Goal: Task Accomplishment & Management: Manage account settings

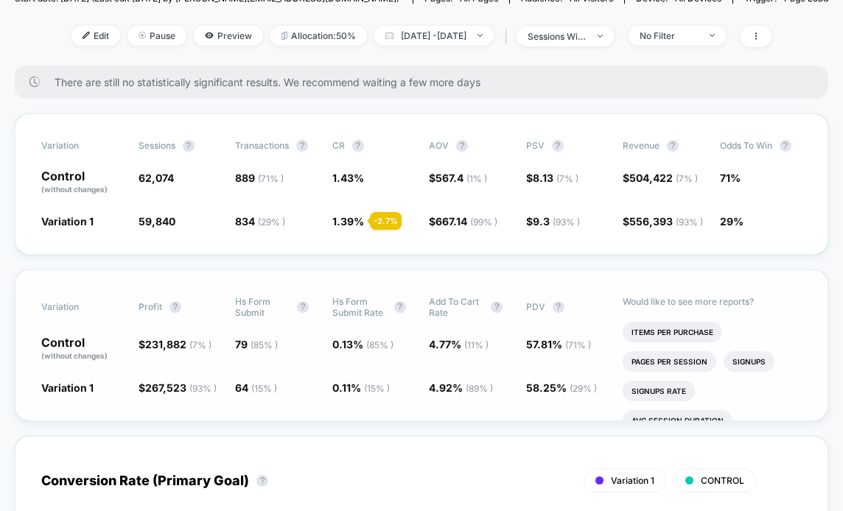
scroll to position [213, 0]
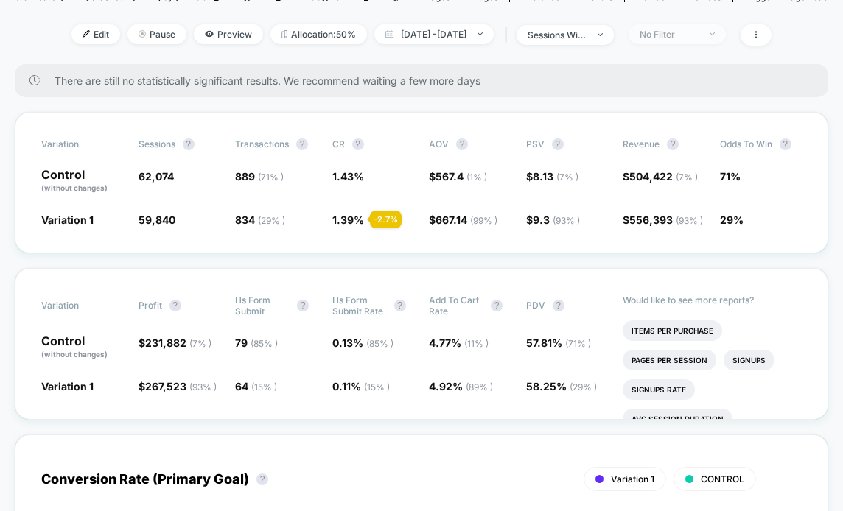
click at [688, 27] on span "No Filter" at bounding box center [677, 34] width 97 height 20
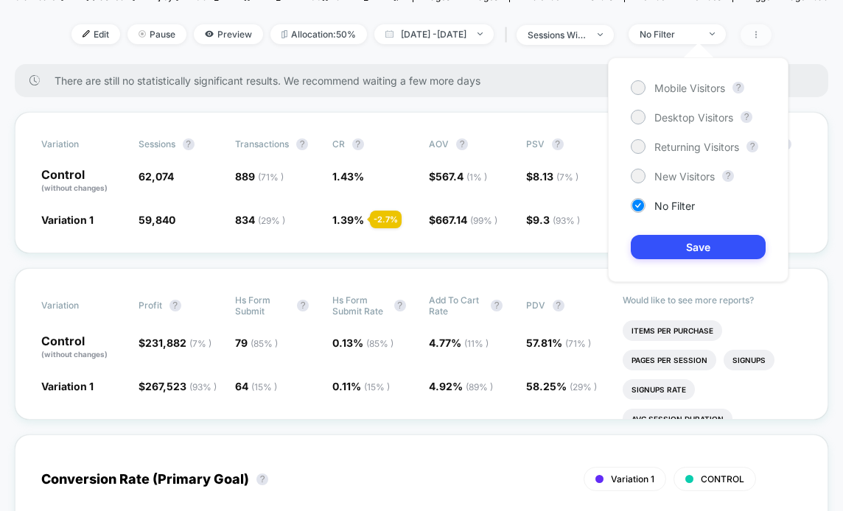
click at [761, 31] on icon at bounding box center [756, 34] width 9 height 9
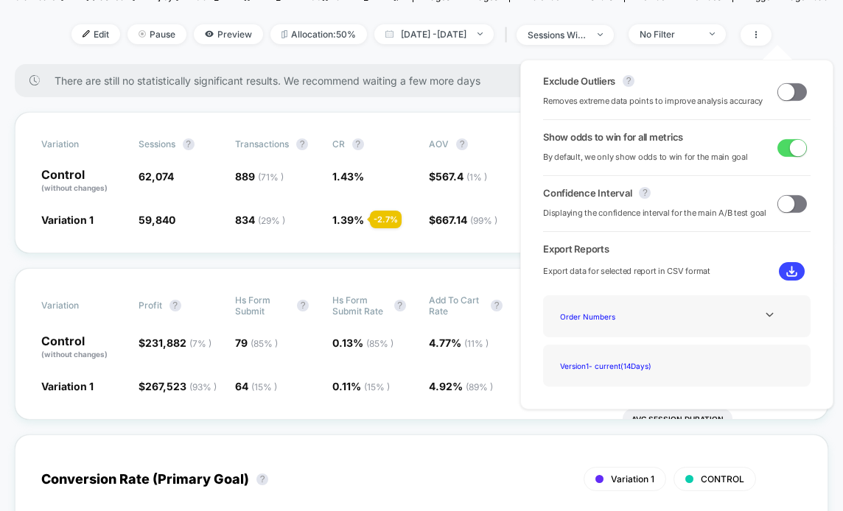
click at [787, 88] on span at bounding box center [786, 91] width 16 height 16
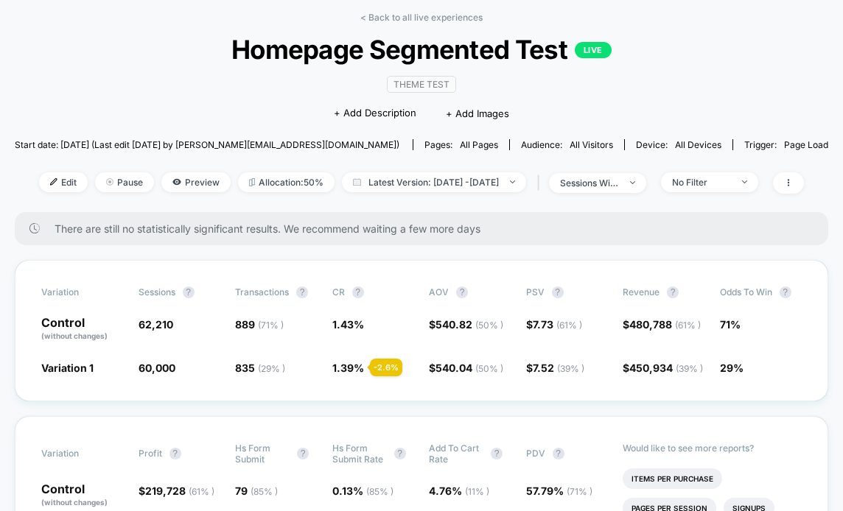
scroll to position [64, 0]
click at [804, 184] on span at bounding box center [788, 183] width 31 height 21
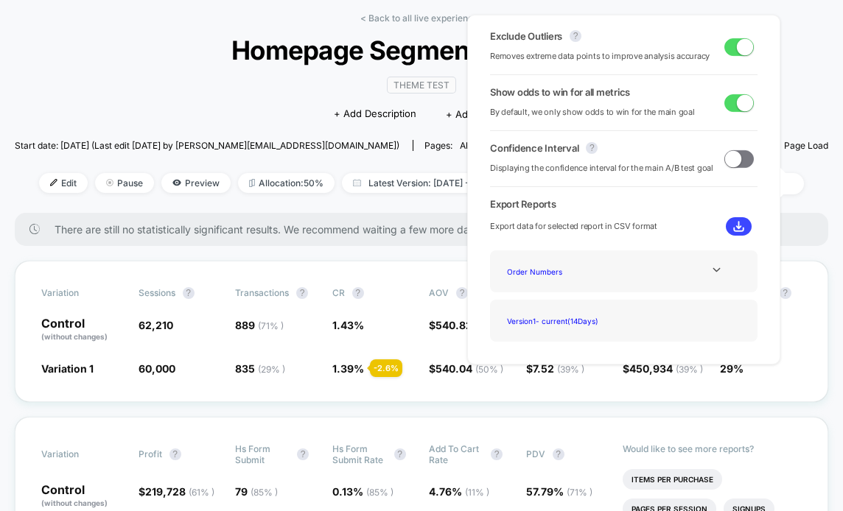
click at [738, 42] on span at bounding box center [745, 46] width 16 height 16
click at [125, 85] on div "< Back to all live experiences Homepage Segmented Test LIVE Theme Test Click to…" at bounding box center [422, 113] width 814 height 200
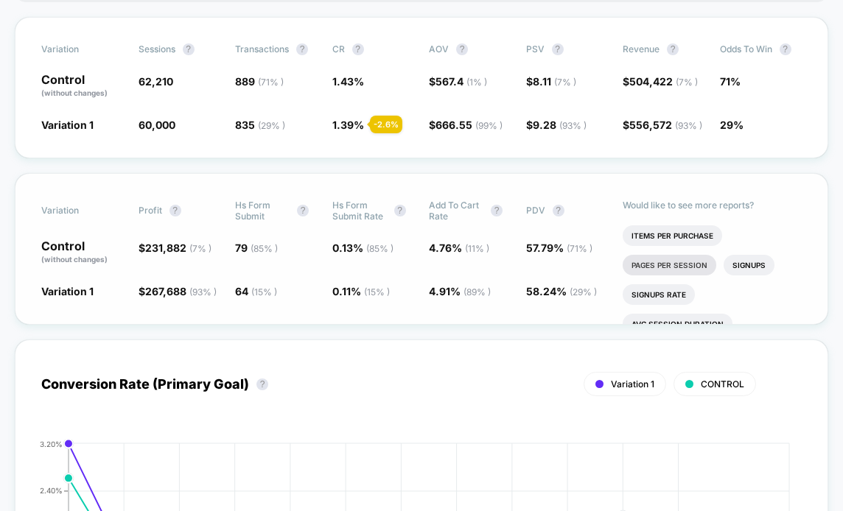
scroll to position [302, 0]
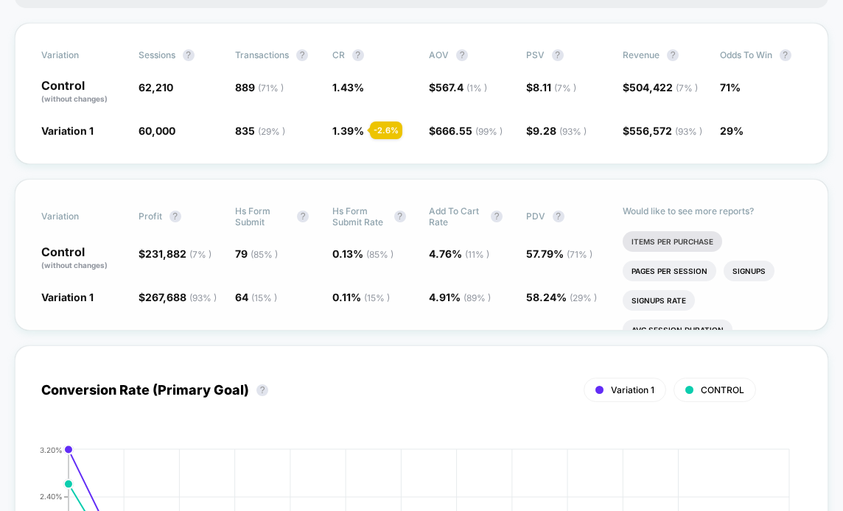
click at [697, 252] on li "Items Per Purchase" at bounding box center [672, 241] width 99 height 21
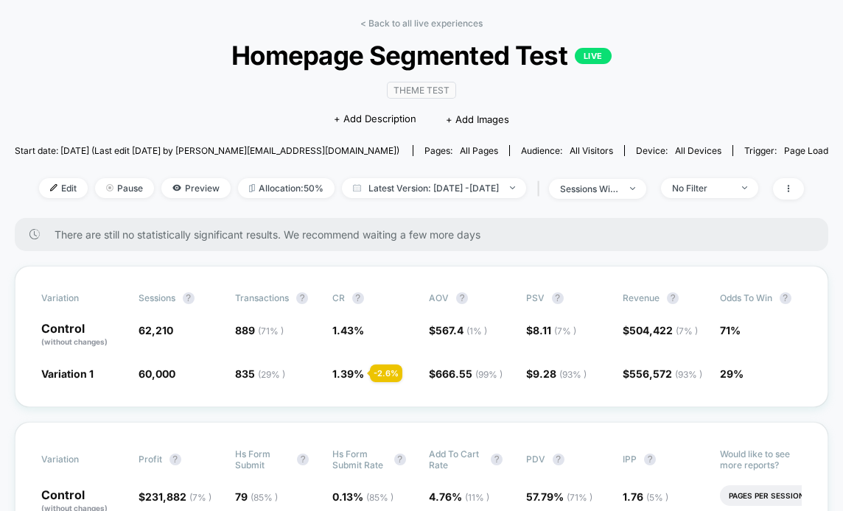
scroll to position [7, 0]
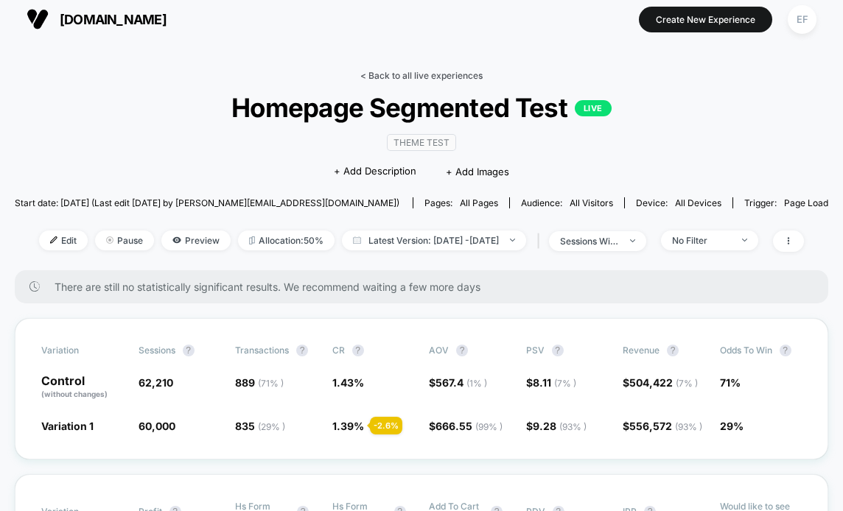
click at [397, 74] on link "< Back to all live experiences" at bounding box center [421, 75] width 122 height 11
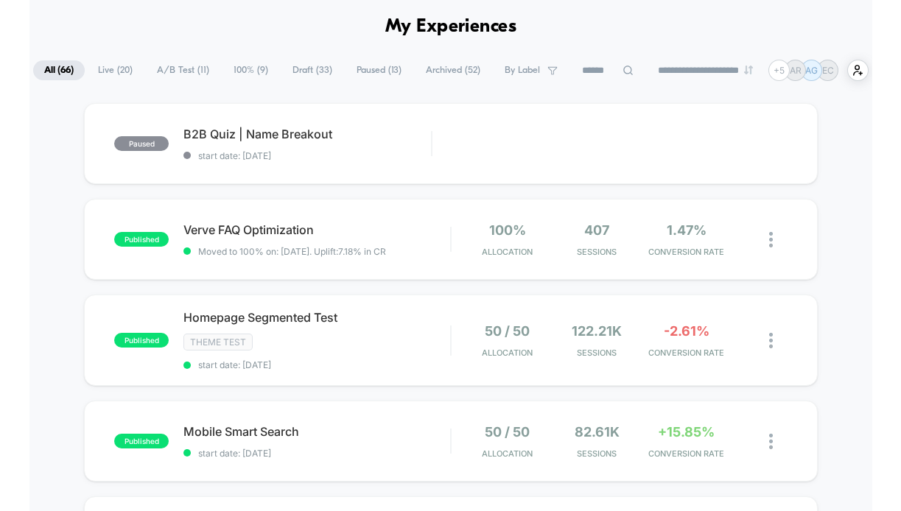
scroll to position [61, 0]
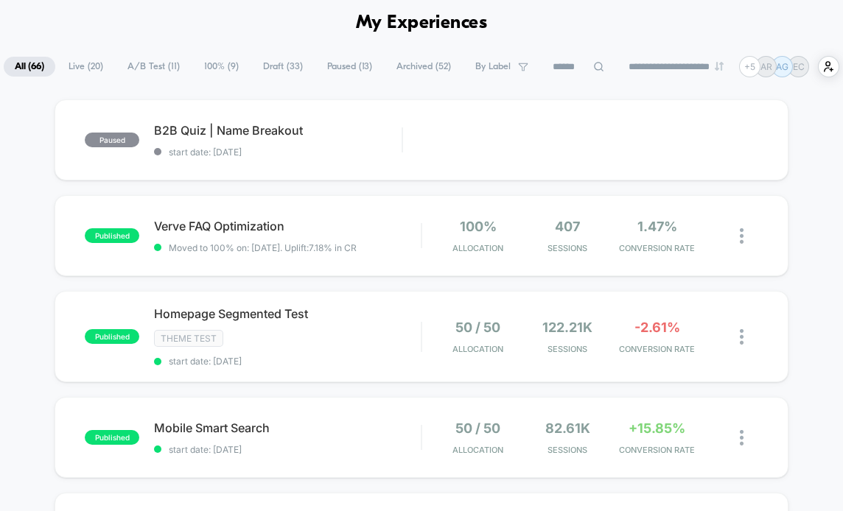
click at [80, 77] on span "Live ( 20 )" at bounding box center [85, 67] width 57 height 20
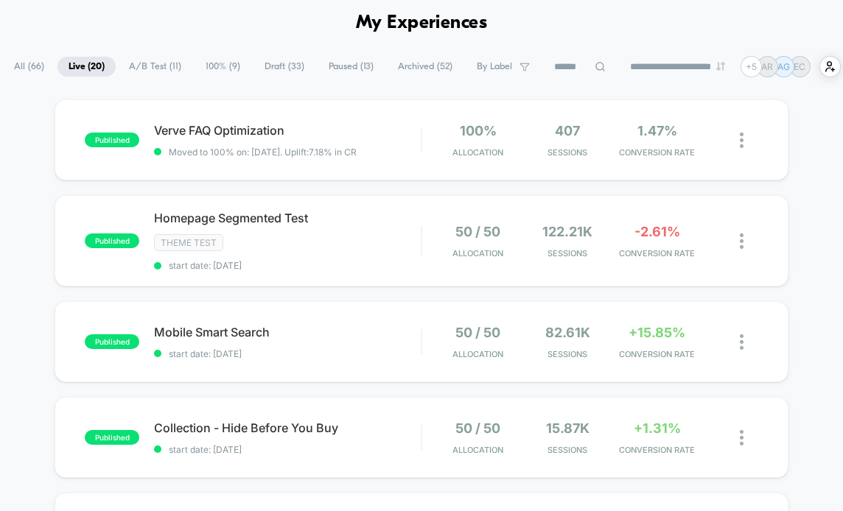
click at [154, 69] on span "A/B Test ( 11 )" at bounding box center [155, 67] width 74 height 20
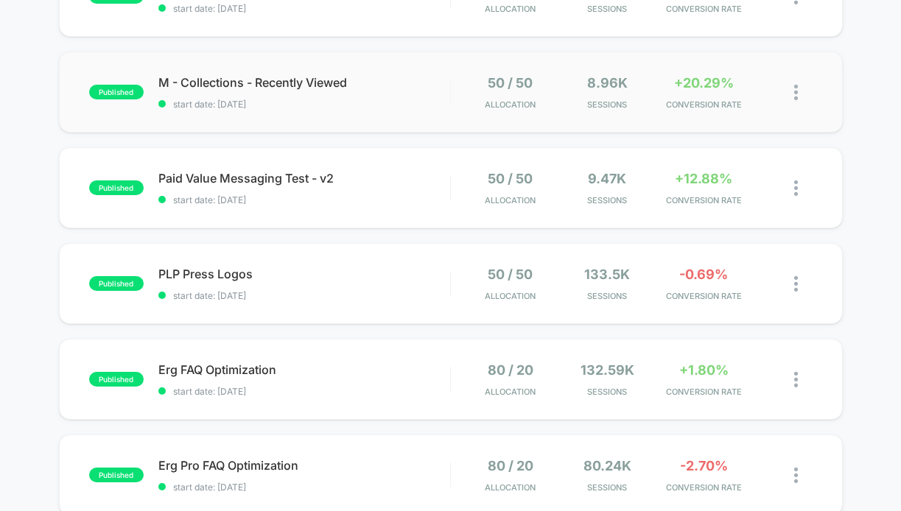
scroll to position [597, 0]
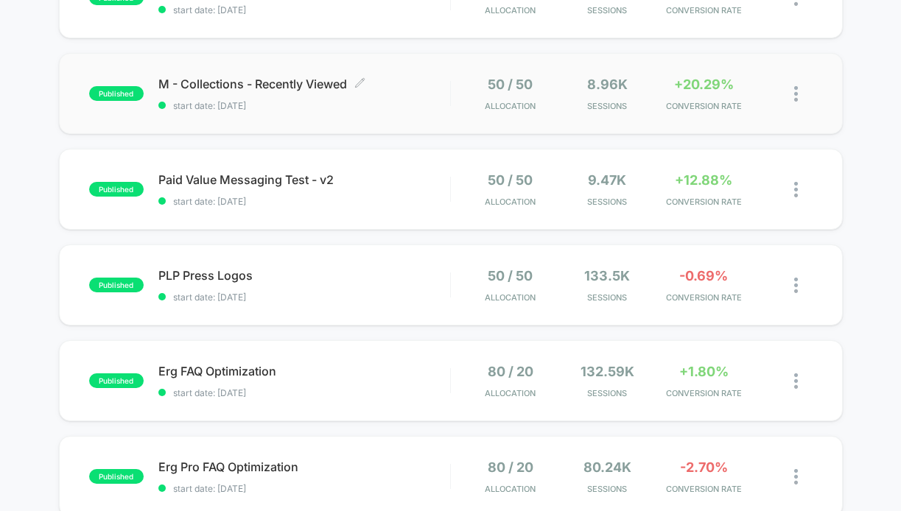
click at [427, 93] on div "M - Collections - Recently Viewed Click to edit experience details Click to edi…" at bounding box center [304, 94] width 292 height 35
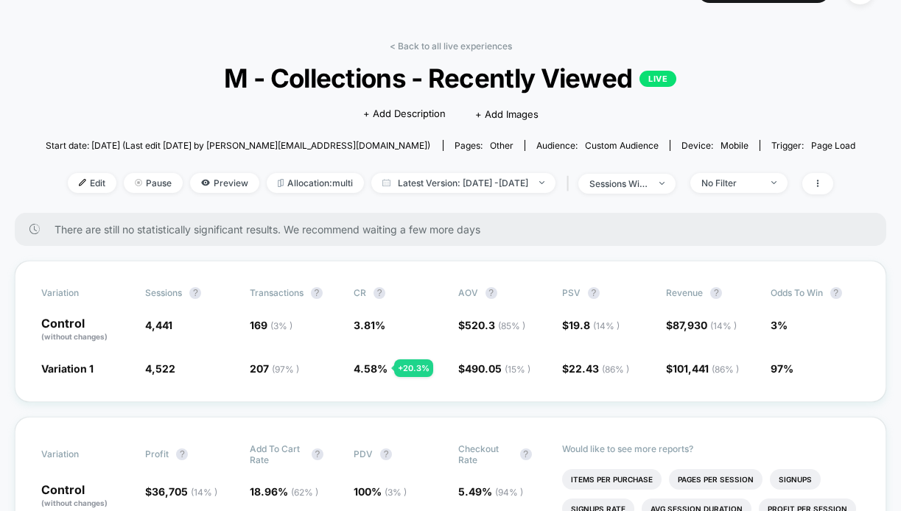
scroll to position [40, 0]
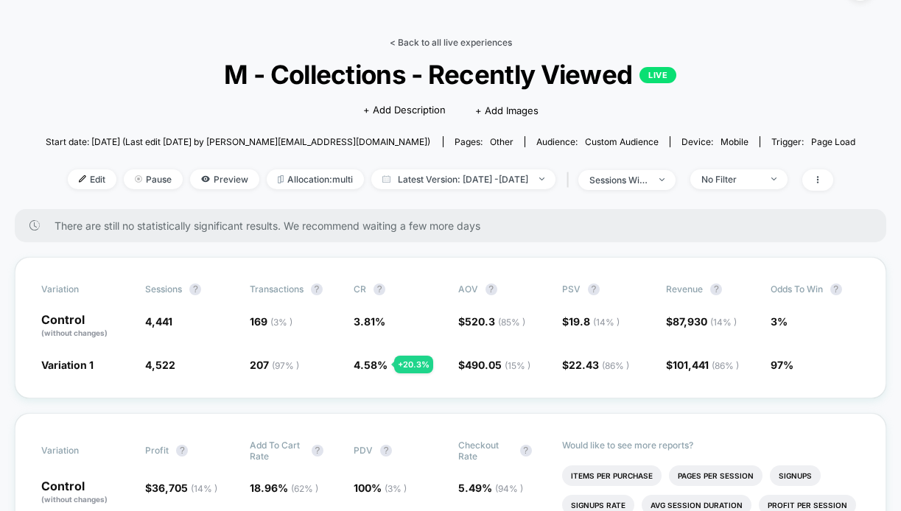
click at [495, 43] on link "< Back to all live experiences" at bounding box center [451, 42] width 122 height 11
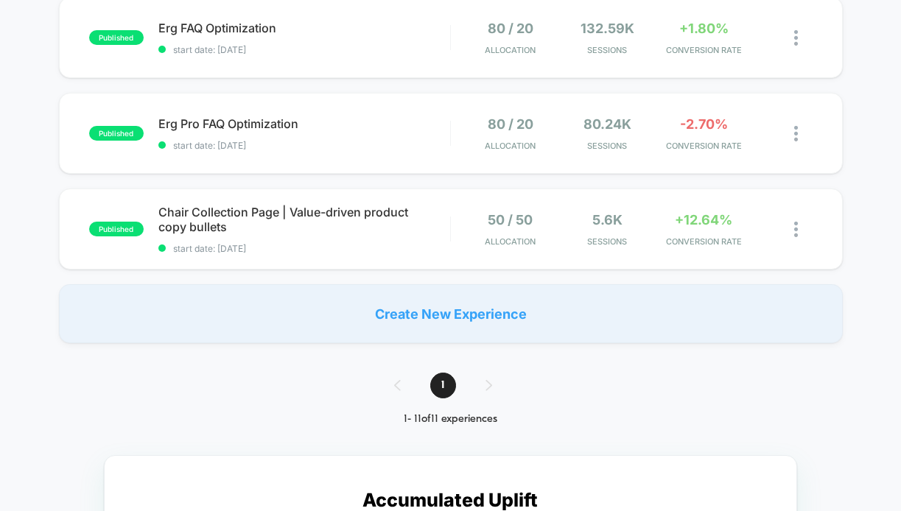
scroll to position [712, 0]
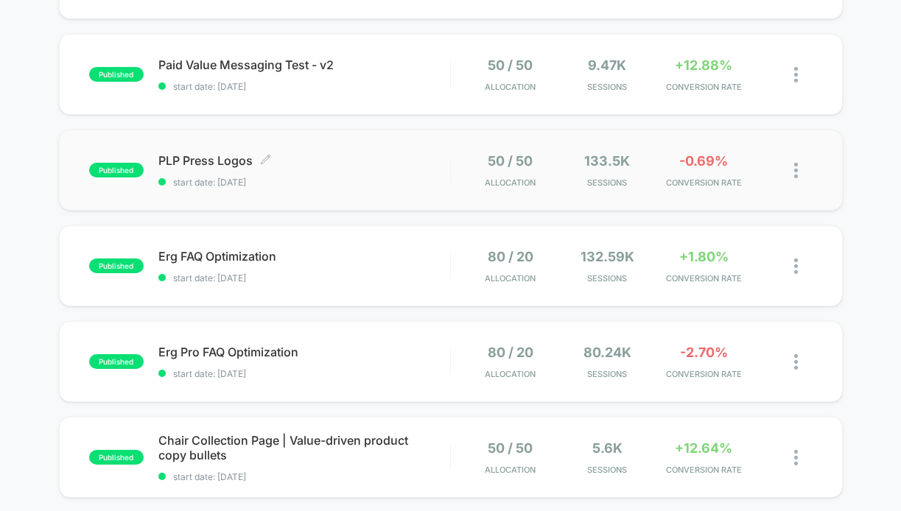
click at [399, 167] on div "PLP Press Logos Click to edit experience details Click to edit experience detai…" at bounding box center [304, 170] width 292 height 35
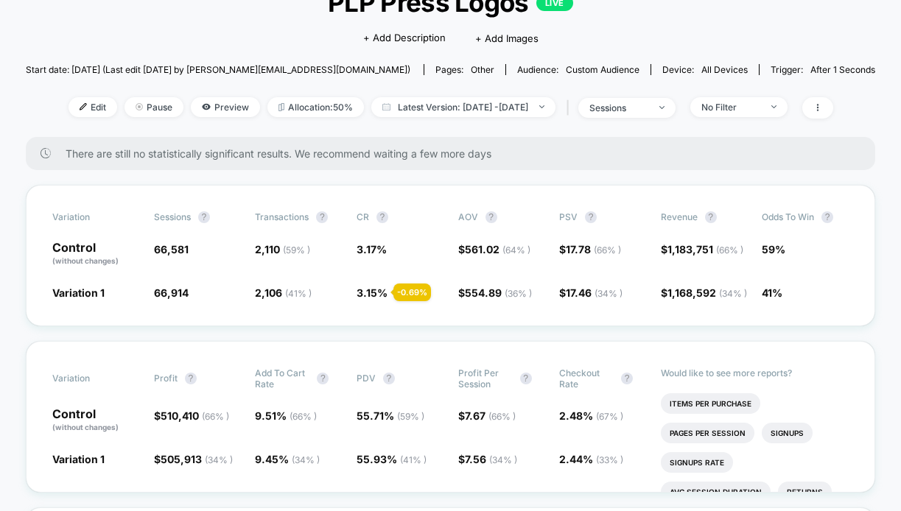
scroll to position [176, 0]
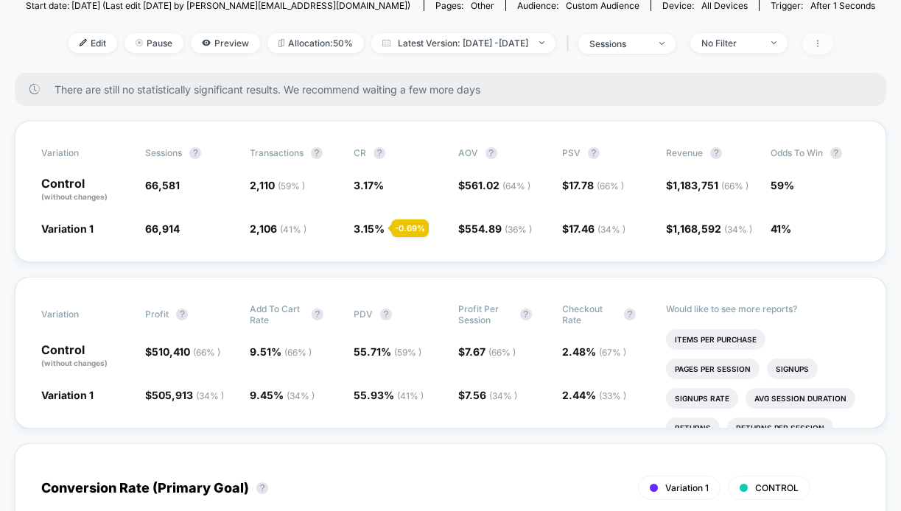
click at [834, 46] on span at bounding box center [818, 43] width 31 height 21
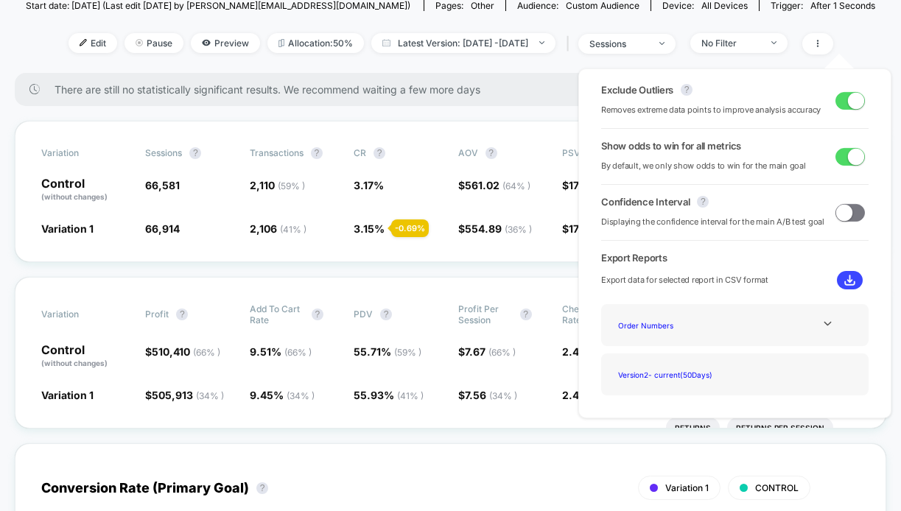
click at [842, 107] on span at bounding box center [850, 101] width 29 height 18
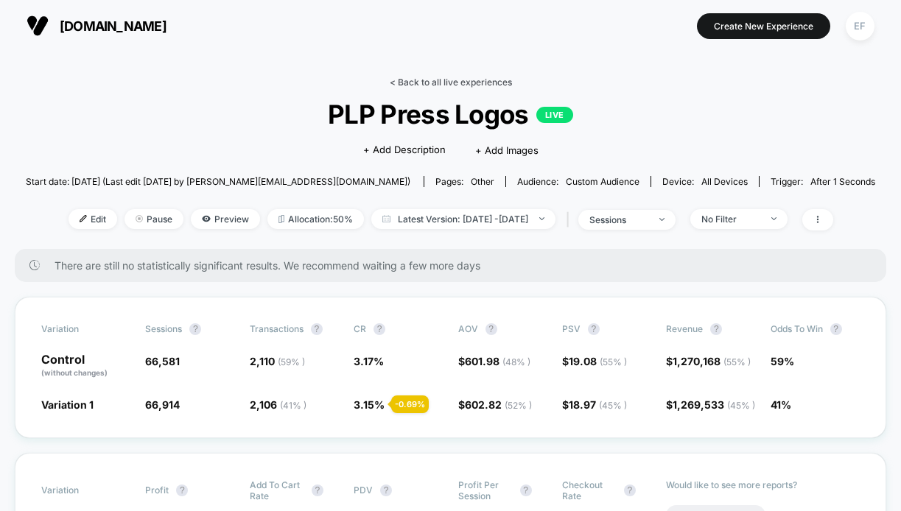
click at [455, 87] on link "< Back to all live experiences" at bounding box center [451, 82] width 122 height 11
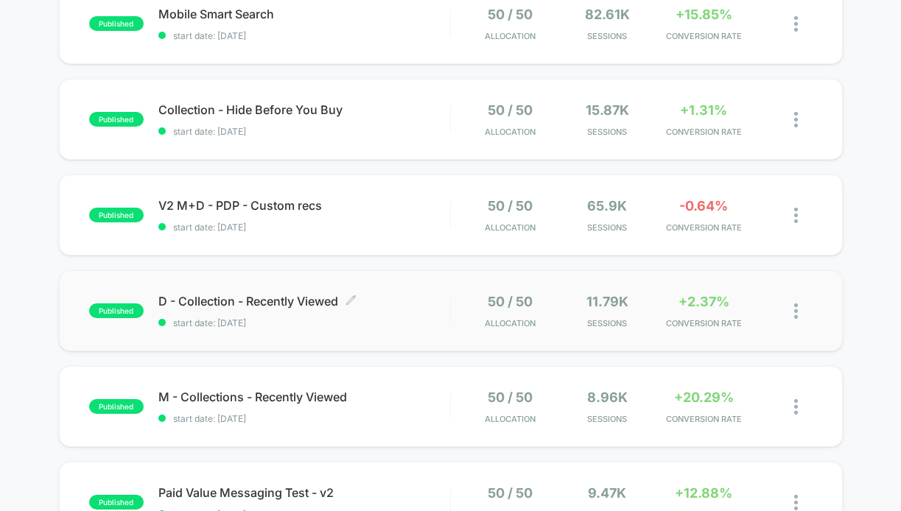
scroll to position [319, 0]
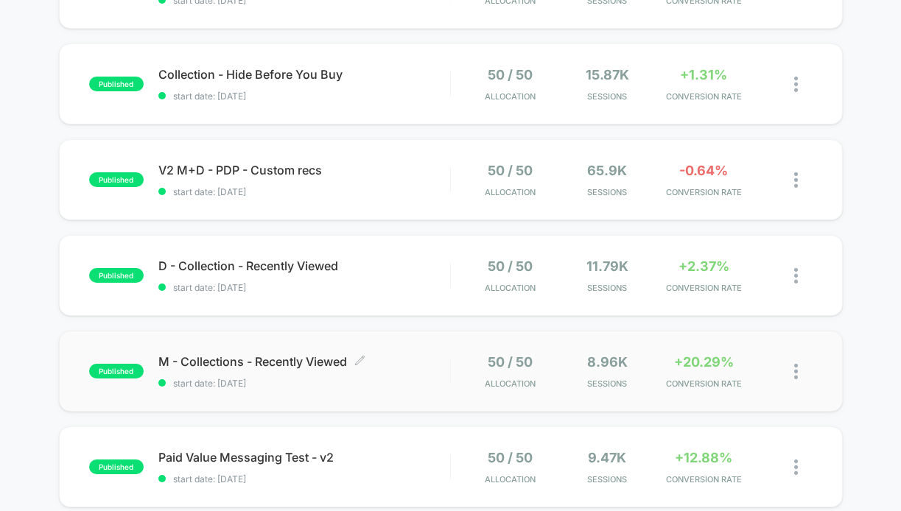
click at [430, 374] on div "M - Collections - Recently Viewed Click to edit experience details Click to edi…" at bounding box center [304, 372] width 292 height 35
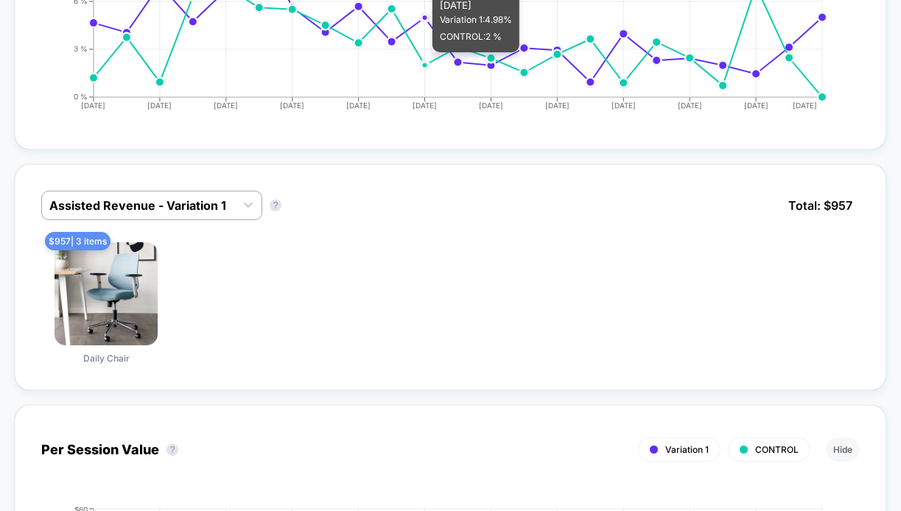
scroll to position [863, 0]
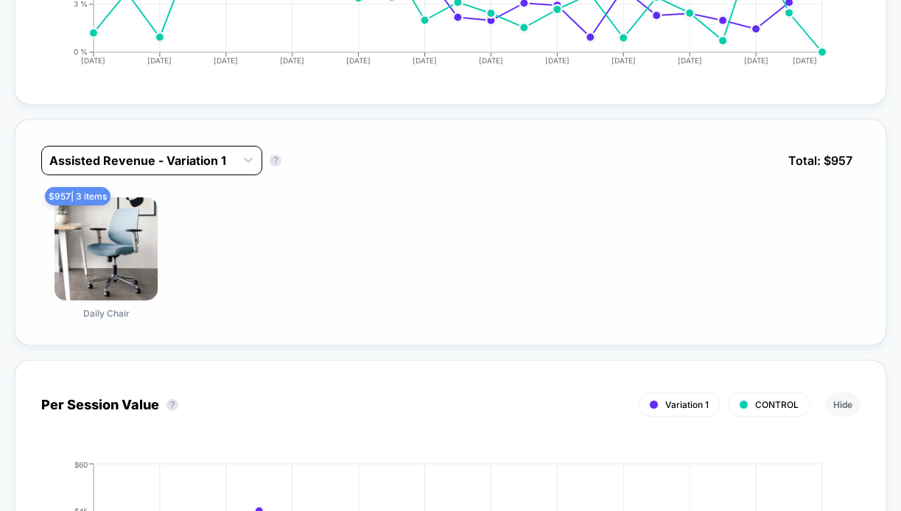
click at [220, 161] on div at bounding box center [138, 161] width 178 height 18
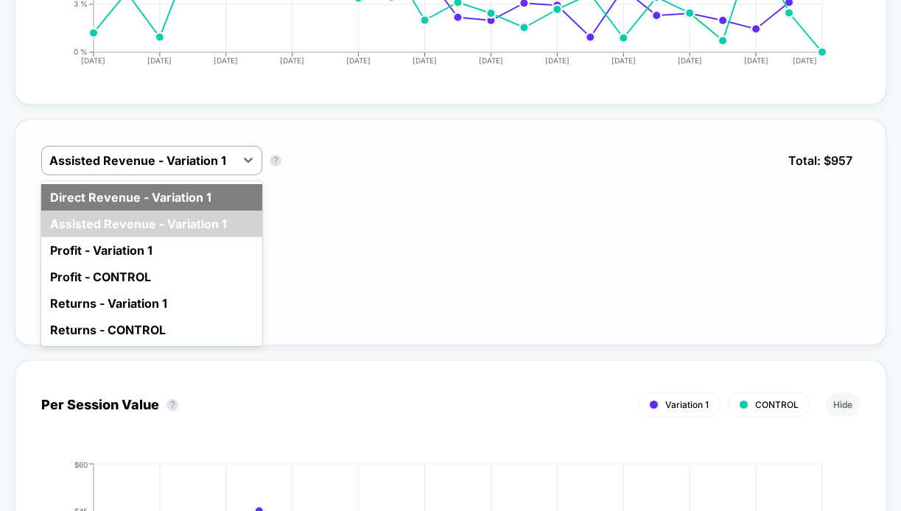
click at [227, 194] on div "Direct Revenue - Variation 1" at bounding box center [151, 197] width 221 height 27
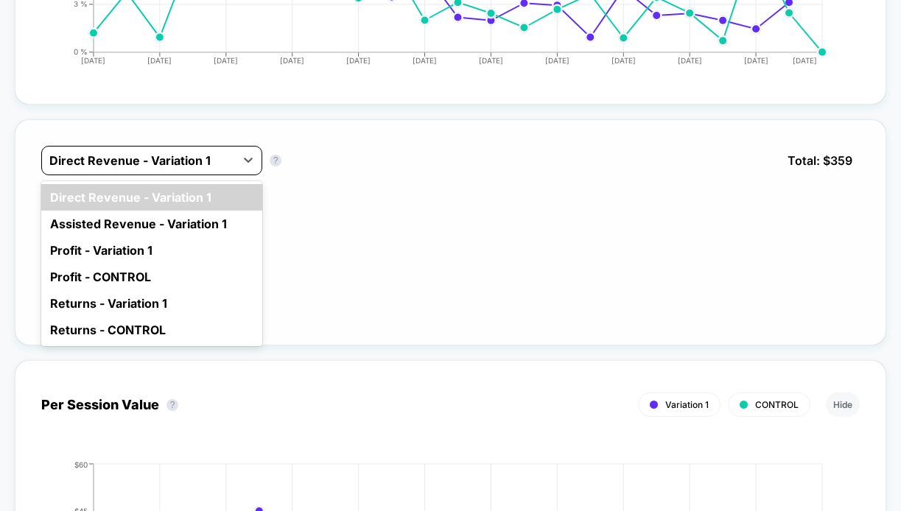
click at [227, 163] on div at bounding box center [138, 161] width 178 height 18
click at [366, 247] on div "$ 359 | 1 items Ergonomic Chair" at bounding box center [450, 259] width 819 height 122
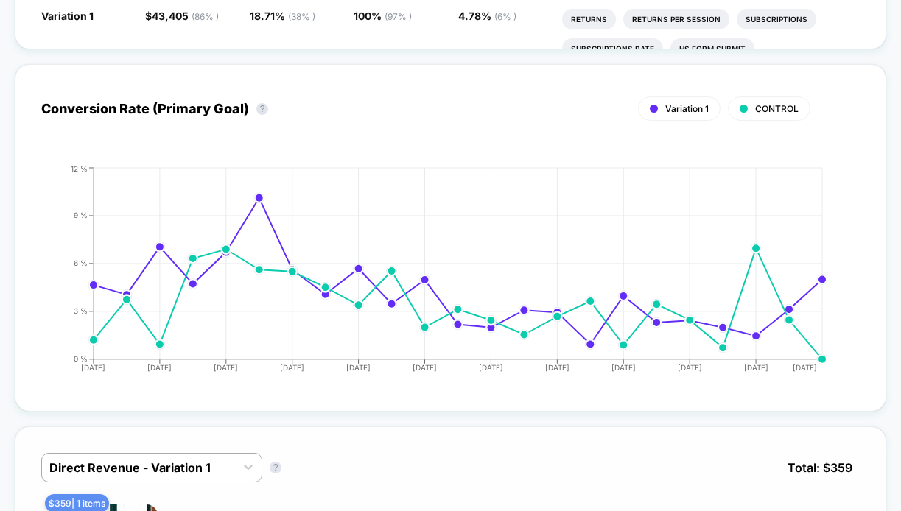
scroll to position [0, 0]
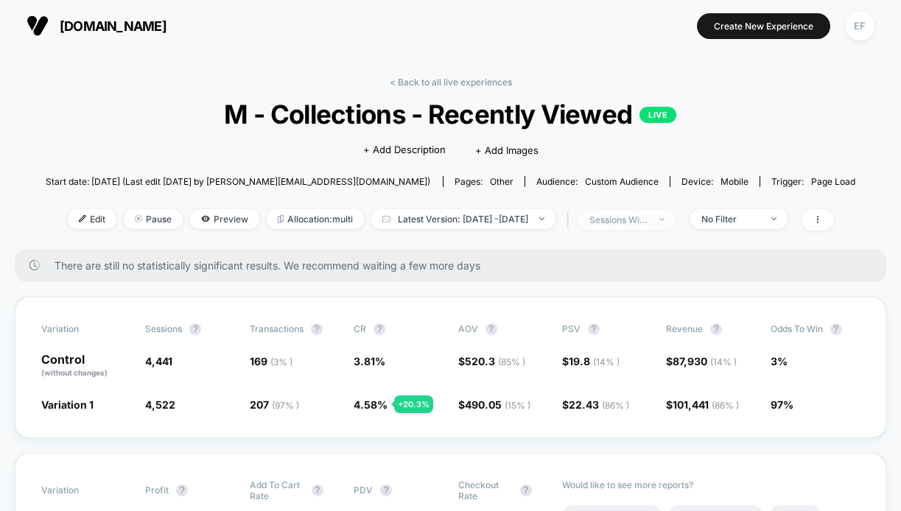
click at [649, 220] on div "sessions with impression" at bounding box center [619, 219] width 59 height 11
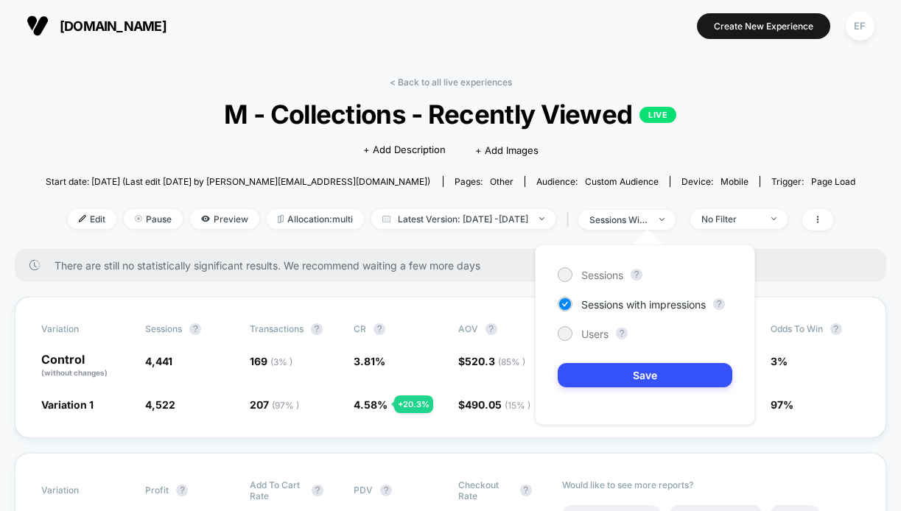
click at [614, 156] on div "Click to edit experience details + Add Description + Add Images" at bounding box center [451, 149] width 486 height 39
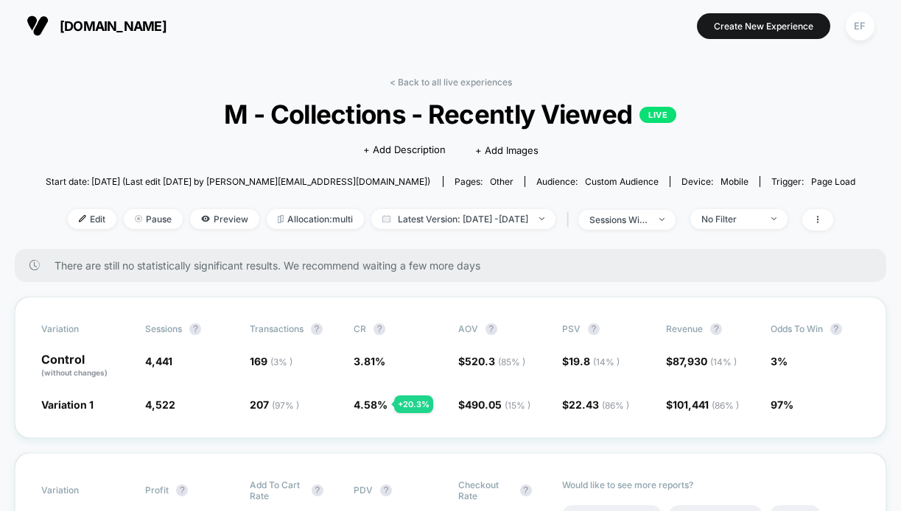
click at [458, 88] on div "< Back to all live experiences M - Collections - Recently Viewed LIVE Click to …" at bounding box center [451, 163] width 811 height 172
click at [452, 85] on link "< Back to all live experiences" at bounding box center [451, 82] width 122 height 11
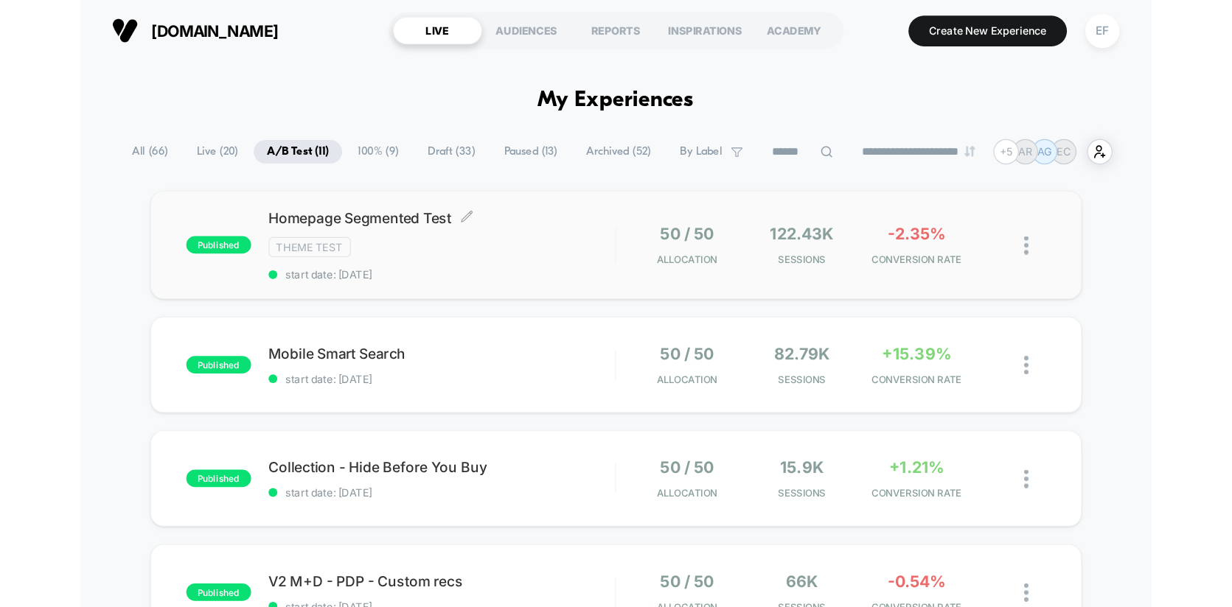
scroll to position [15, 0]
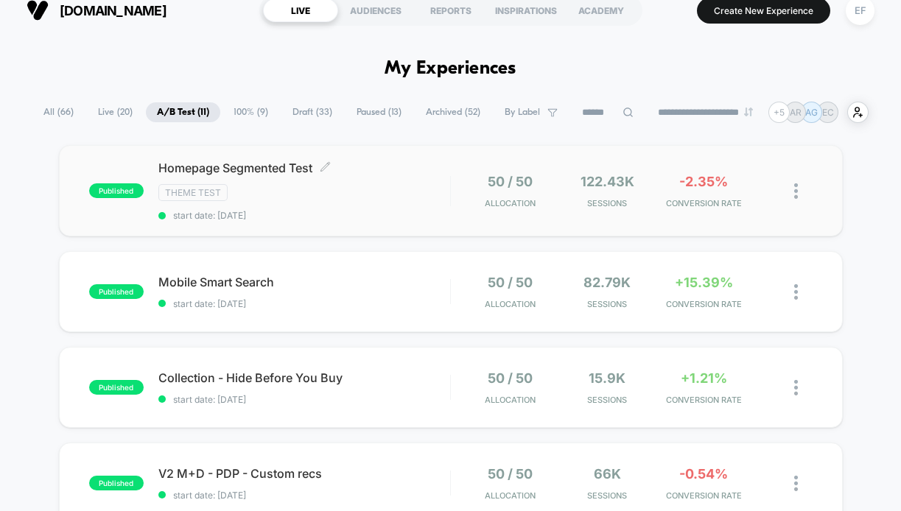
click at [389, 196] on div "Theme Test" at bounding box center [304, 192] width 292 height 17
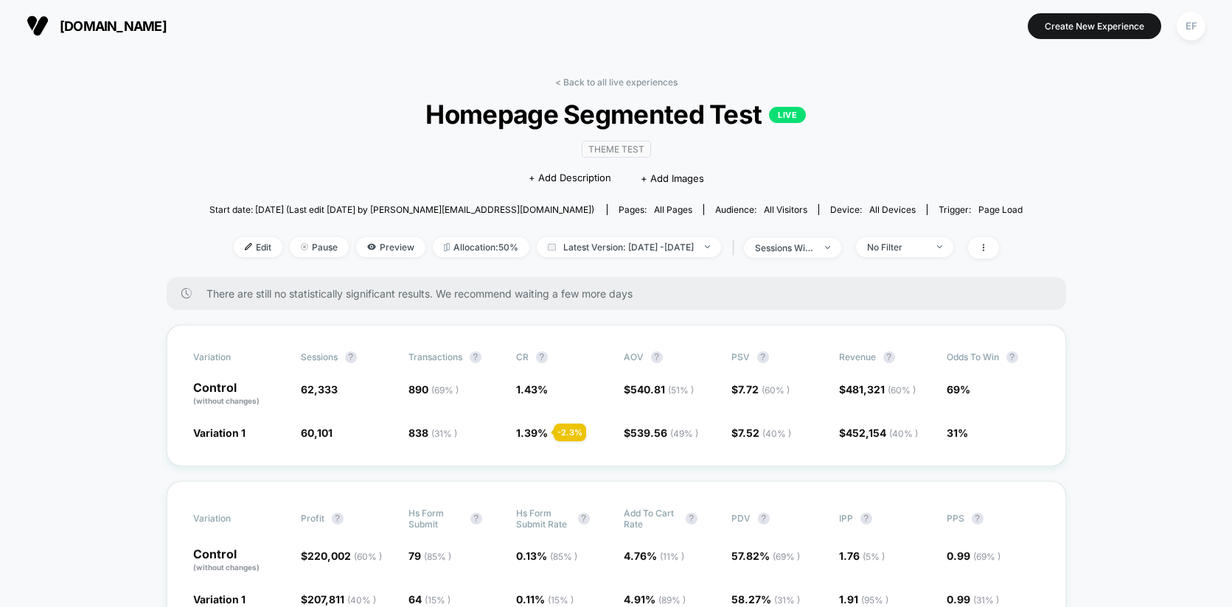
click at [842, 264] on div "< Back to all live experiences Homepage Segmented Test LIVE Theme Test Click to…" at bounding box center [616, 177] width 814 height 200
click at [842, 247] on icon at bounding box center [983, 247] width 9 height 9
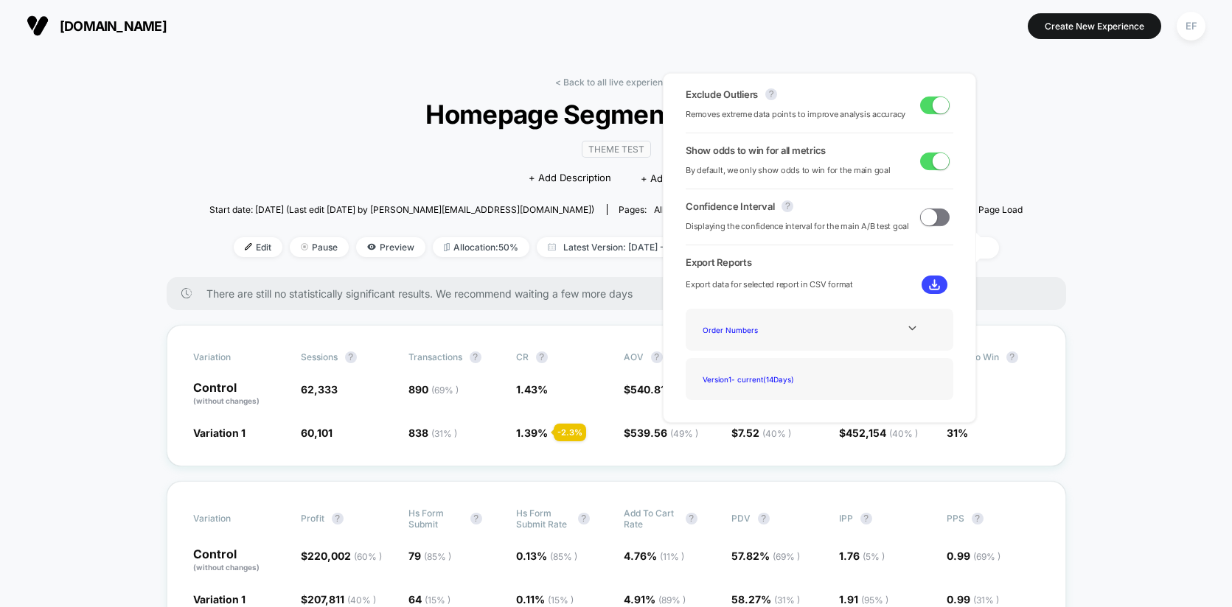
click at [842, 102] on span at bounding box center [934, 106] width 29 height 18
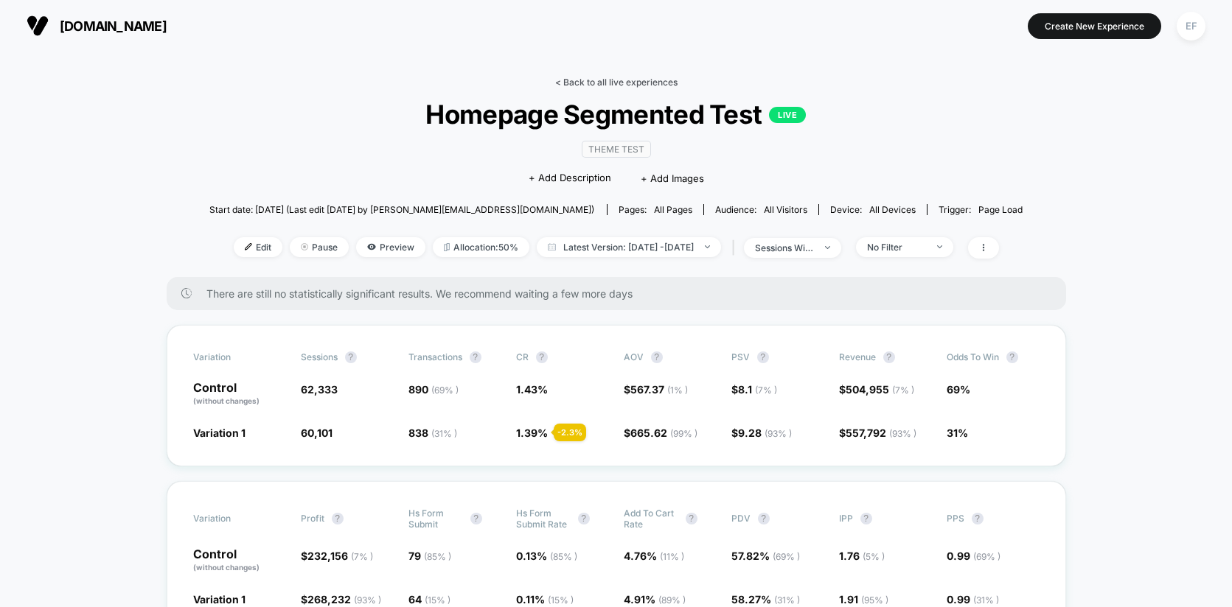
click at [631, 85] on link "< Back to all live experiences" at bounding box center [616, 82] width 122 height 11
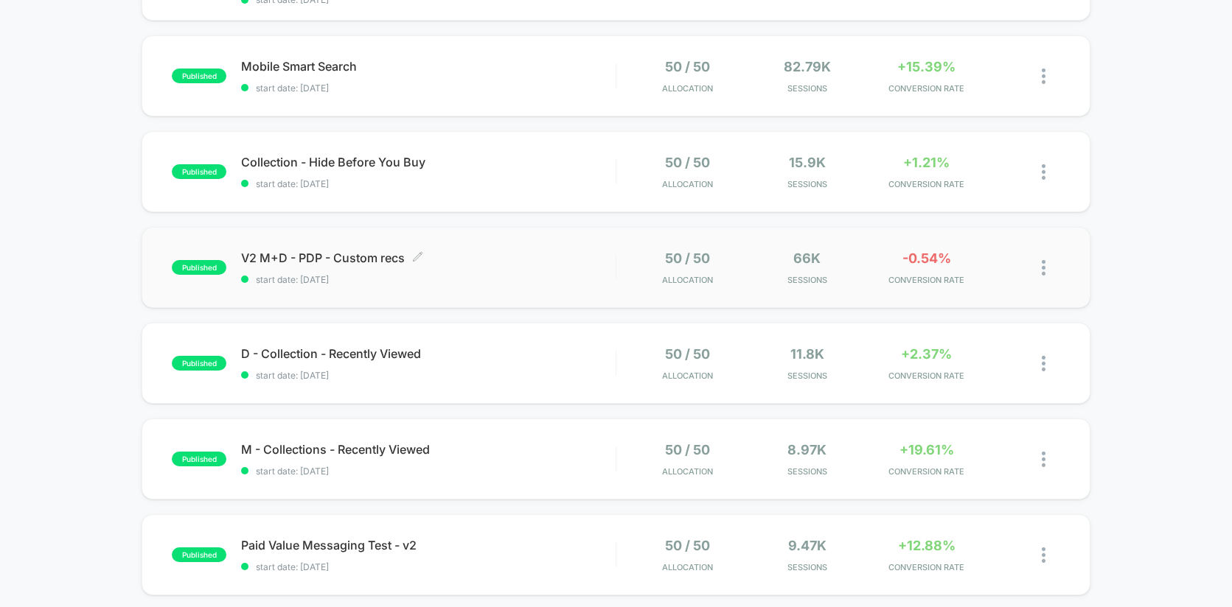
scroll to position [235, 0]
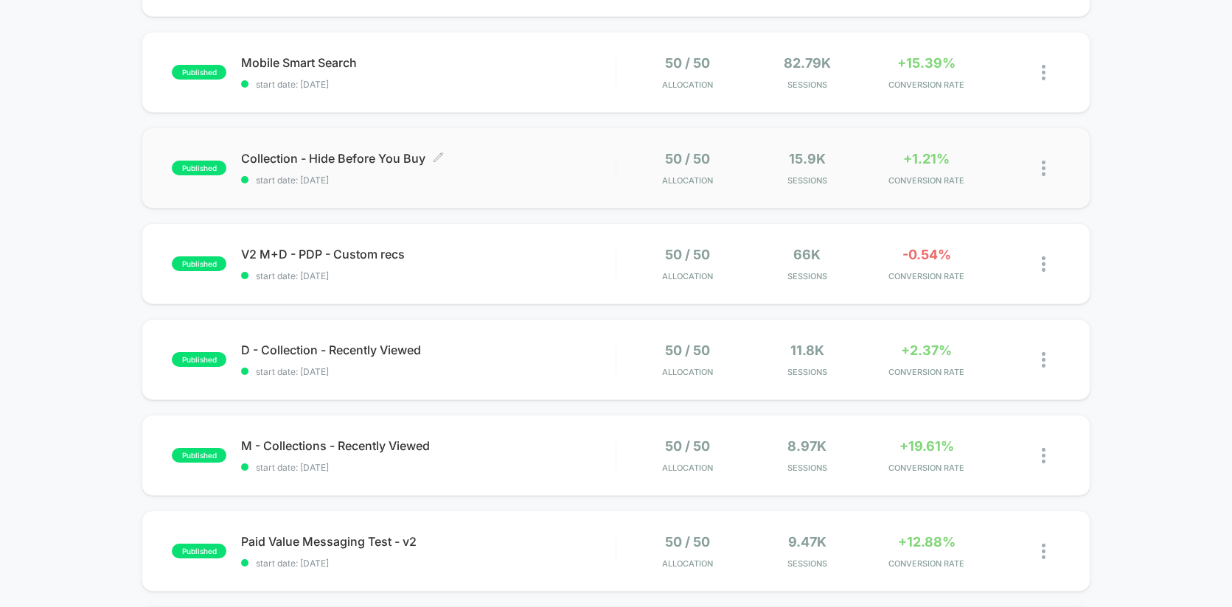
click at [557, 170] on div "Collection - Hide Before You Buy Click to edit experience details Click to edit…" at bounding box center [428, 168] width 374 height 35
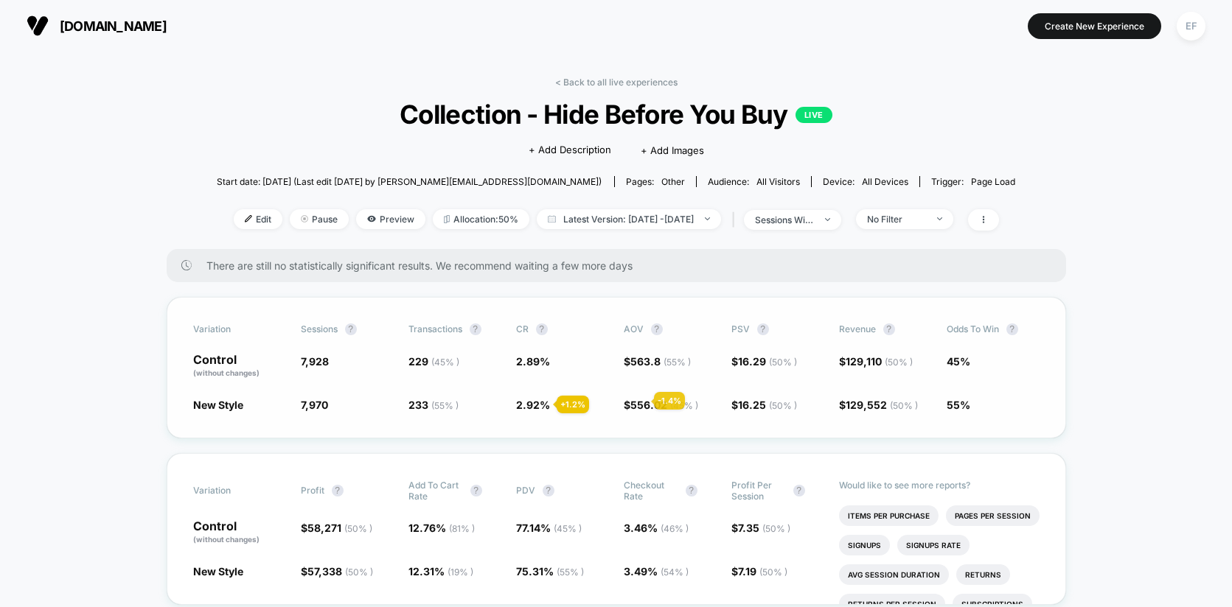
scroll to position [2, 0]
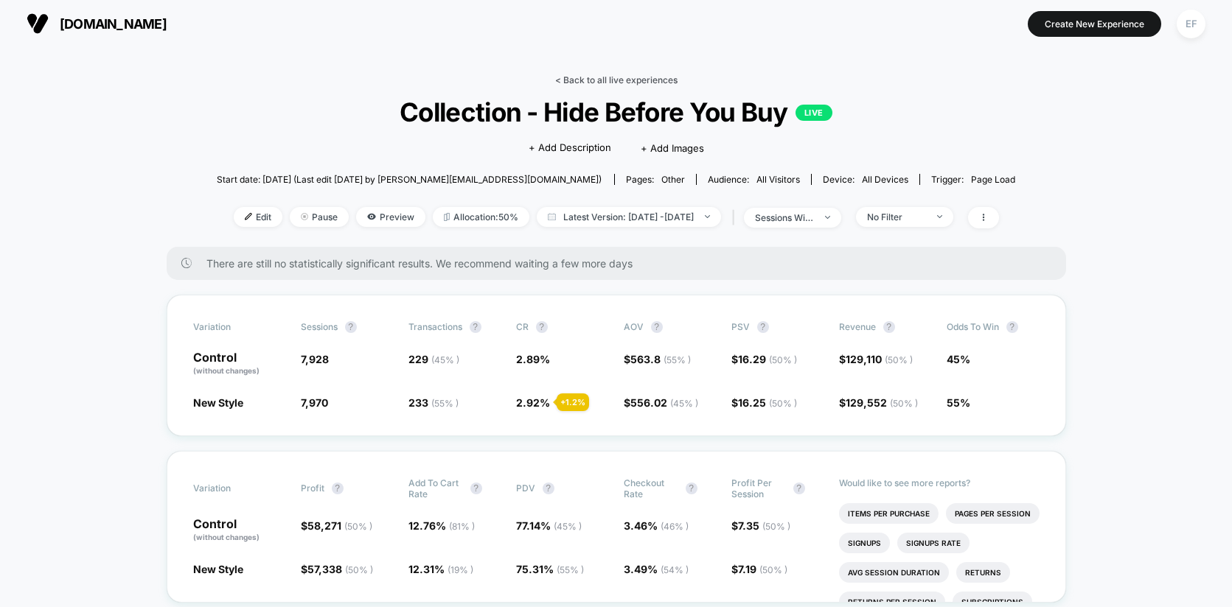
click at [656, 83] on link "< Back to all live experiences" at bounding box center [616, 79] width 122 height 11
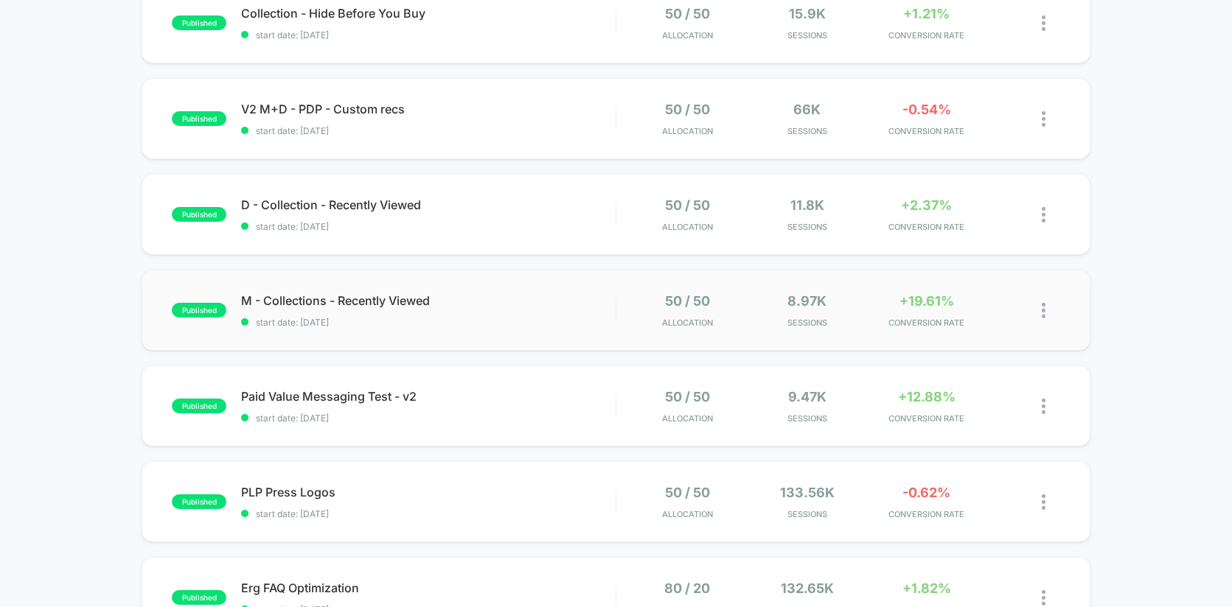
scroll to position [387, 0]
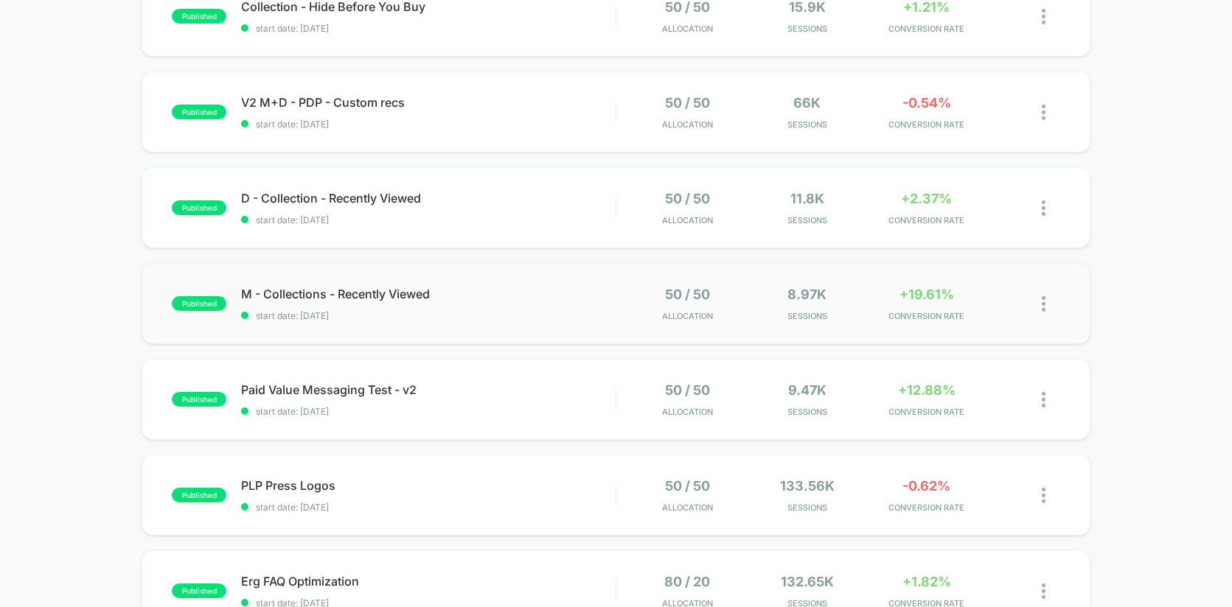
click at [571, 324] on div "published M - Collections - Recently Viewed start date: [DATE] 50 / 50 Allocati…" at bounding box center [616, 303] width 949 height 81
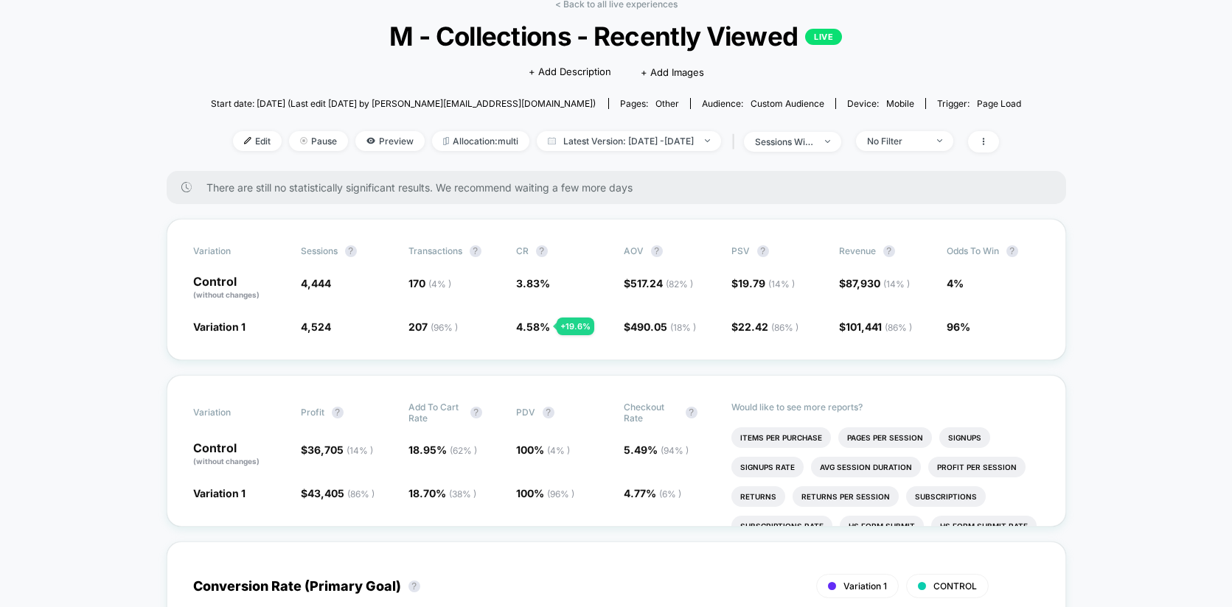
scroll to position [51, 0]
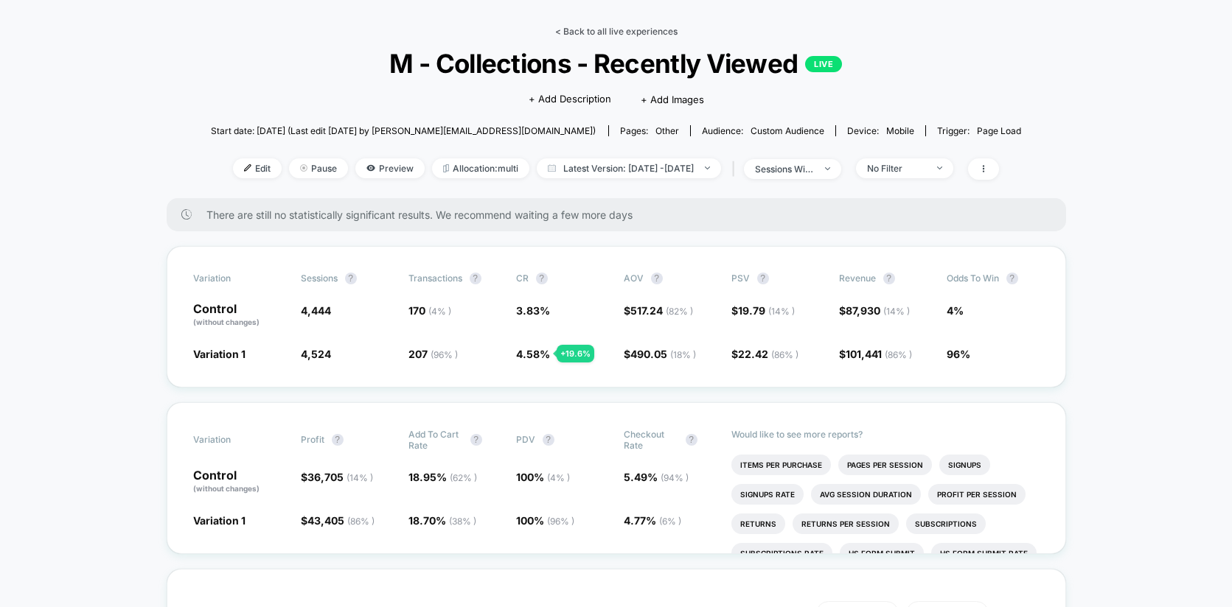
click at [653, 32] on link "< Back to all live experiences" at bounding box center [616, 31] width 122 height 11
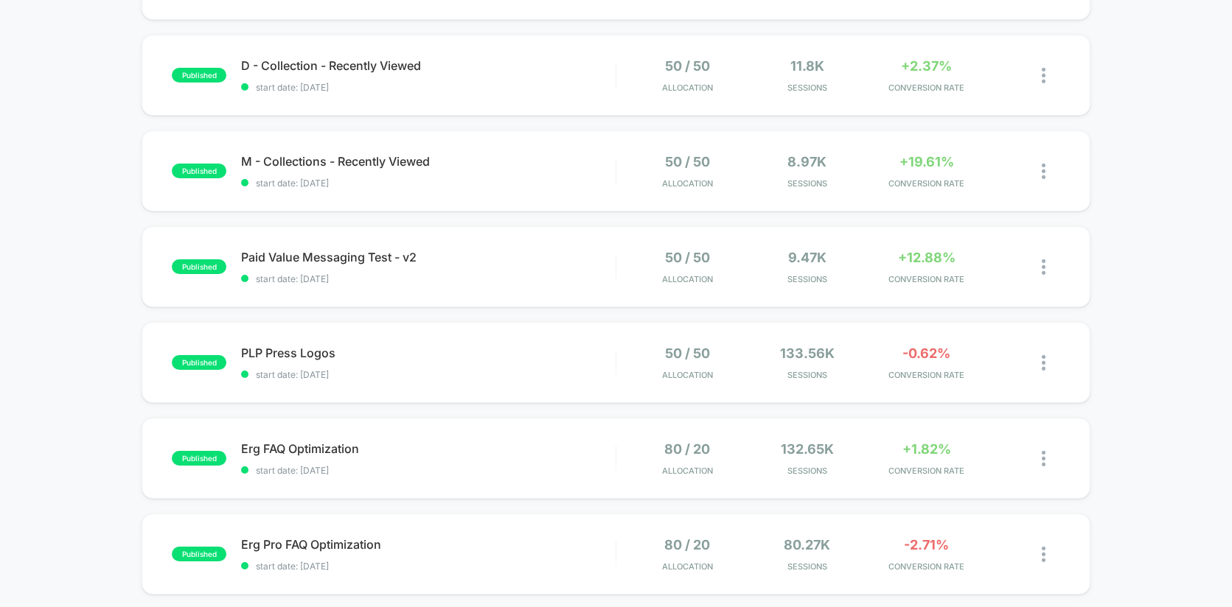
scroll to position [592, 0]
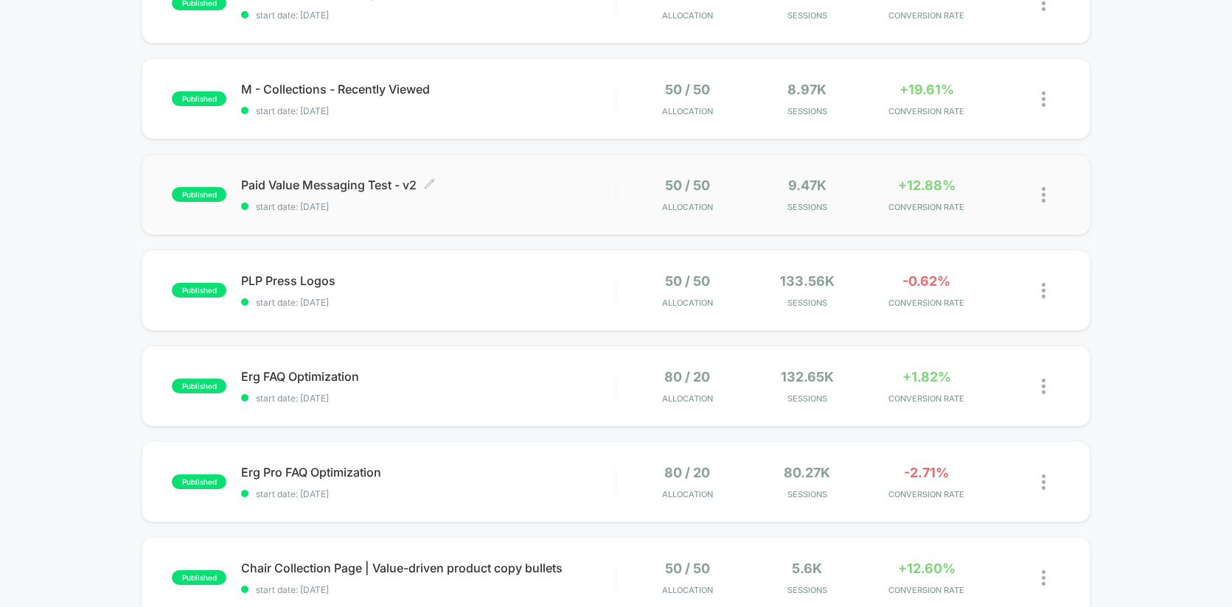
click at [583, 196] on div "Paid Value Messaging Test - v2 Click to edit experience details Click to edit e…" at bounding box center [428, 195] width 374 height 35
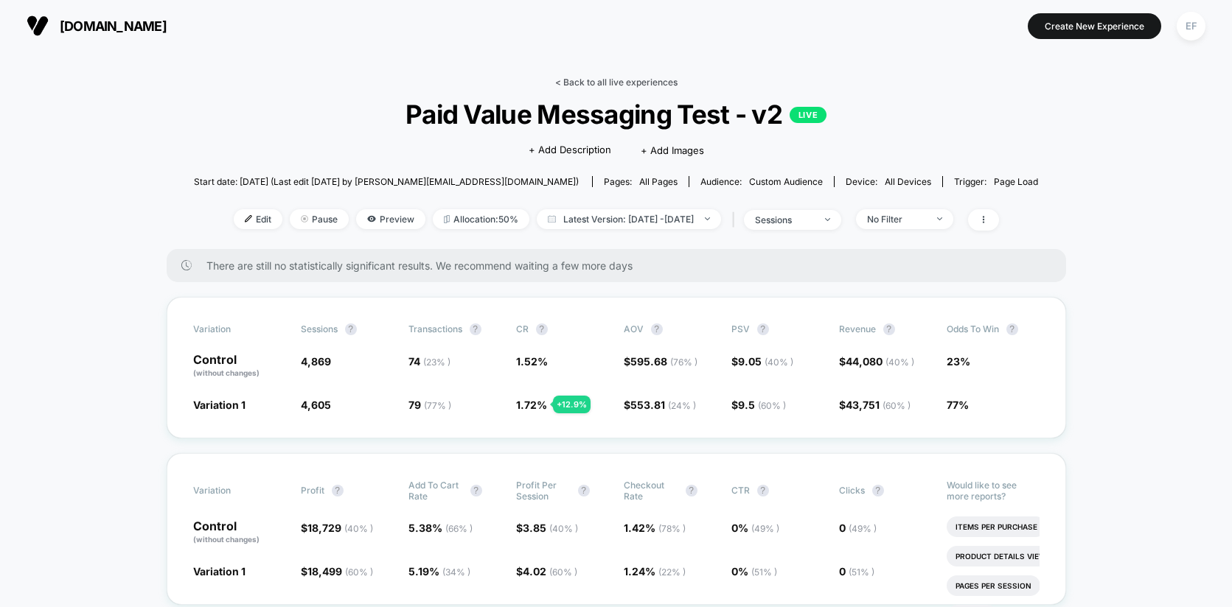
click at [635, 84] on link "< Back to all live experiences" at bounding box center [616, 82] width 122 height 11
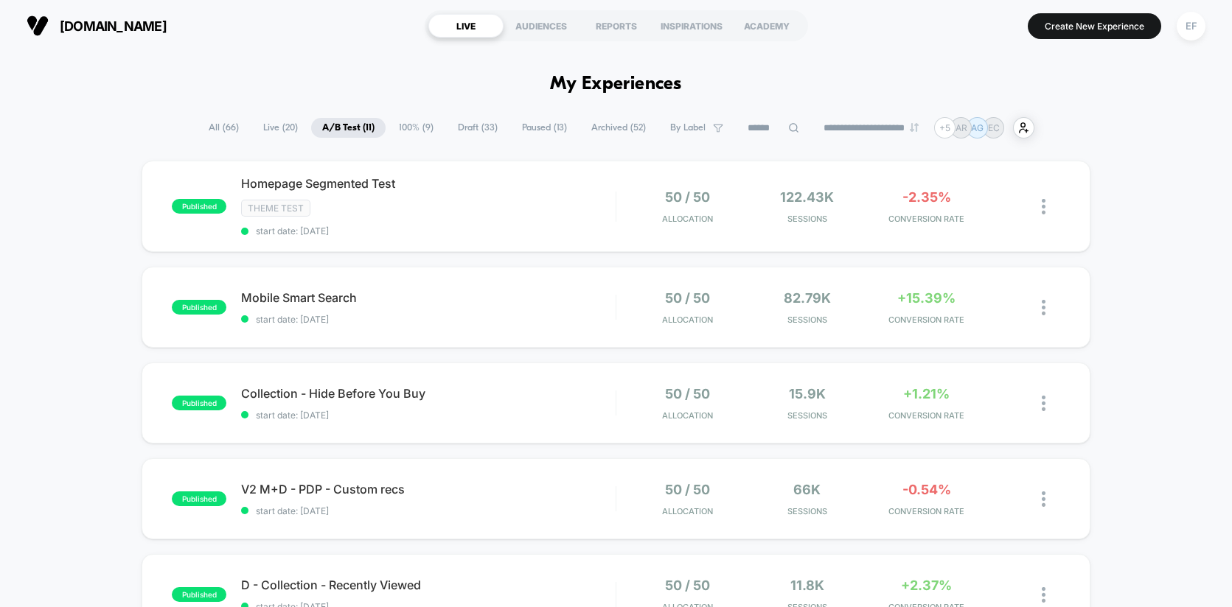
click at [399, 124] on span "100% ( 9 )" at bounding box center [416, 128] width 57 height 20
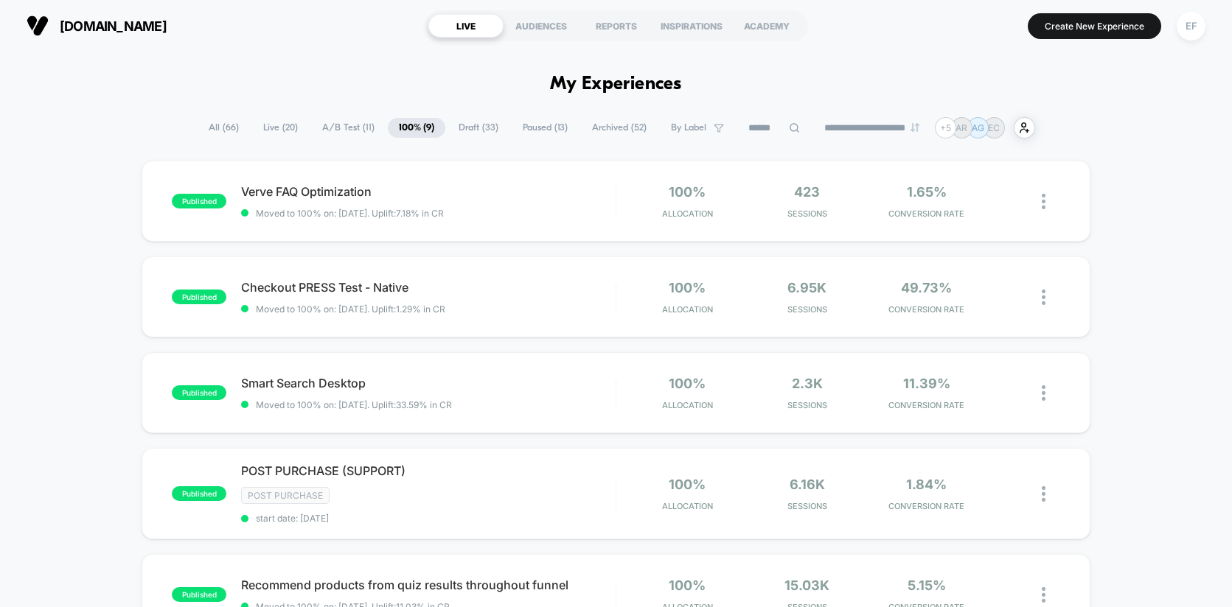
click at [351, 130] on span "A/B Test ( 11 )" at bounding box center [348, 128] width 74 height 20
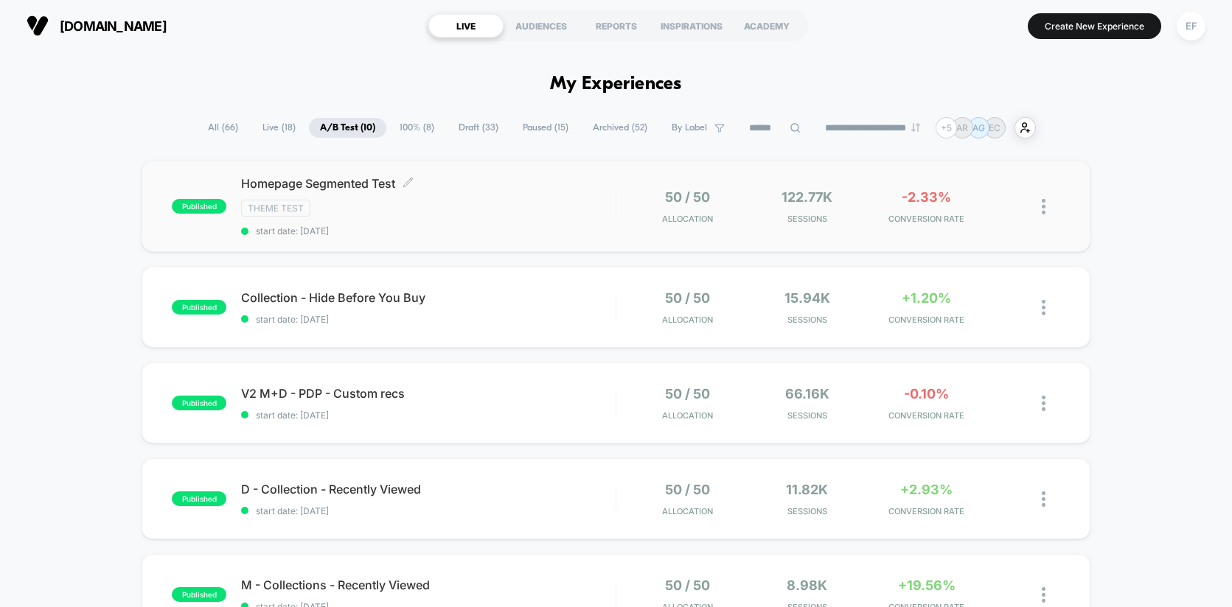
click at [506, 215] on div "Theme Test" at bounding box center [428, 208] width 374 height 17
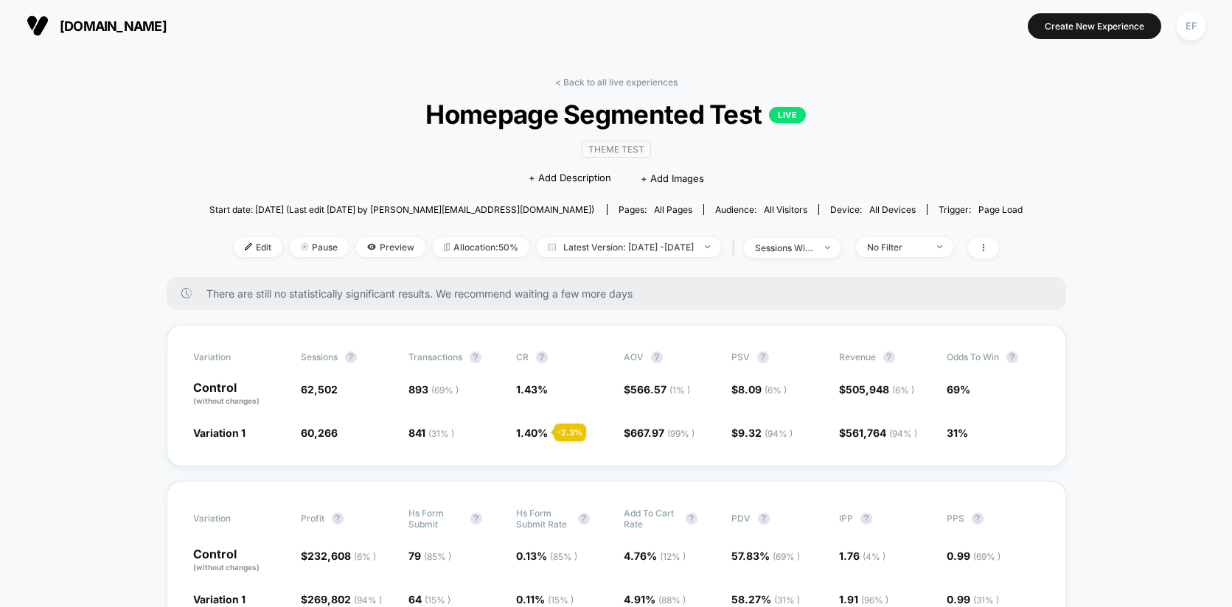
click at [840, 261] on div "< Back to all live experiences Homepage Segmented Test LIVE Theme Test Click to…" at bounding box center [616, 177] width 814 height 200
click at [825, 248] on div at bounding box center [819, 248] width 11 height 1
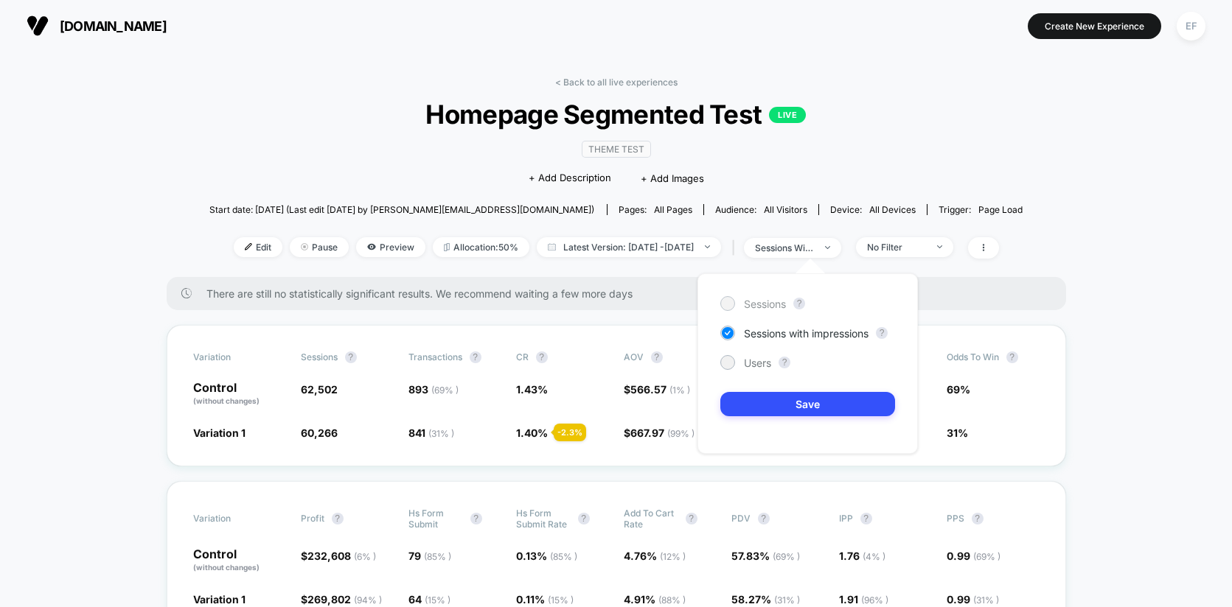
click at [767, 303] on span "Sessions" at bounding box center [765, 304] width 42 height 13
click at [771, 411] on button "Save" at bounding box center [807, 404] width 175 height 24
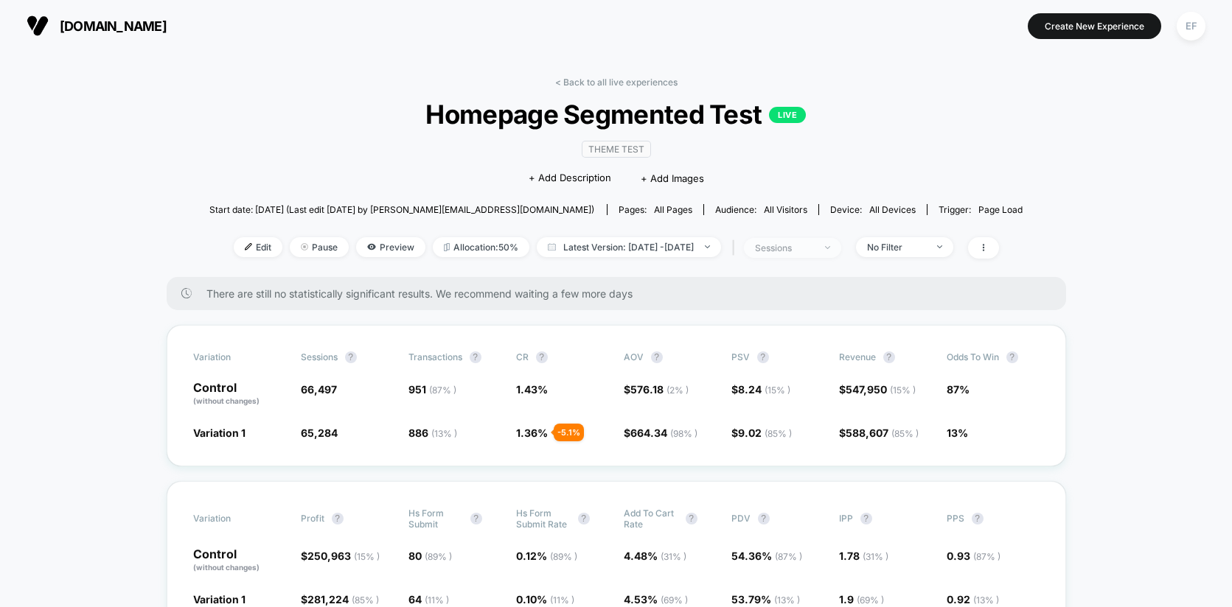
click at [811, 249] on div "sessions" at bounding box center [784, 247] width 59 height 11
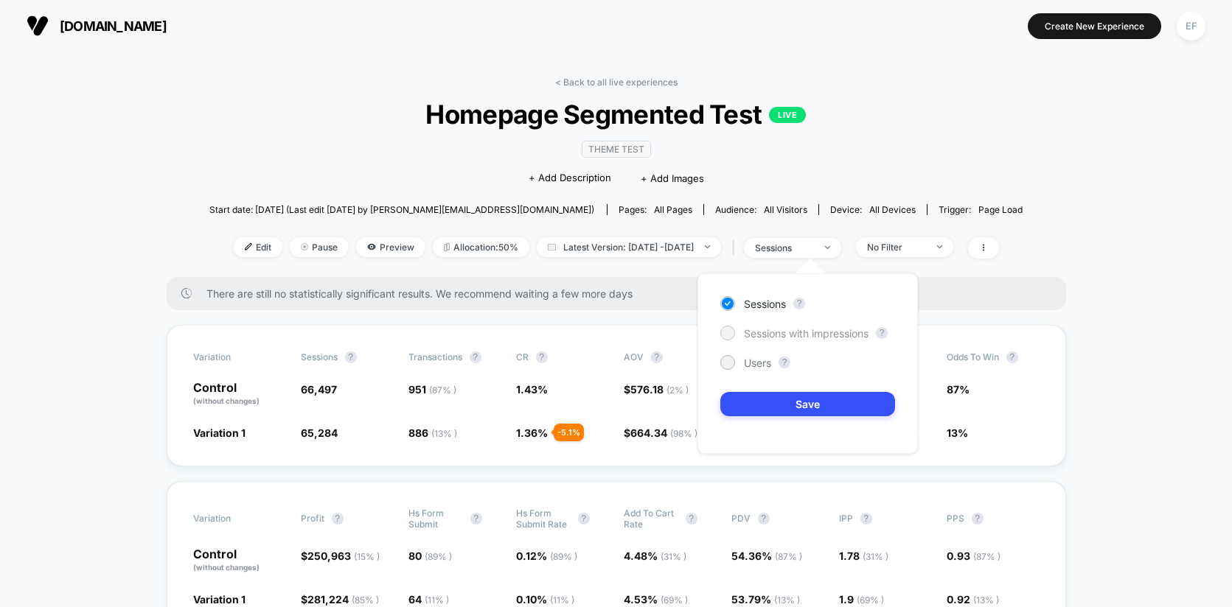
click at [786, 332] on span "Sessions with impressions" at bounding box center [806, 333] width 125 height 13
click at [775, 402] on button "Save" at bounding box center [807, 404] width 175 height 24
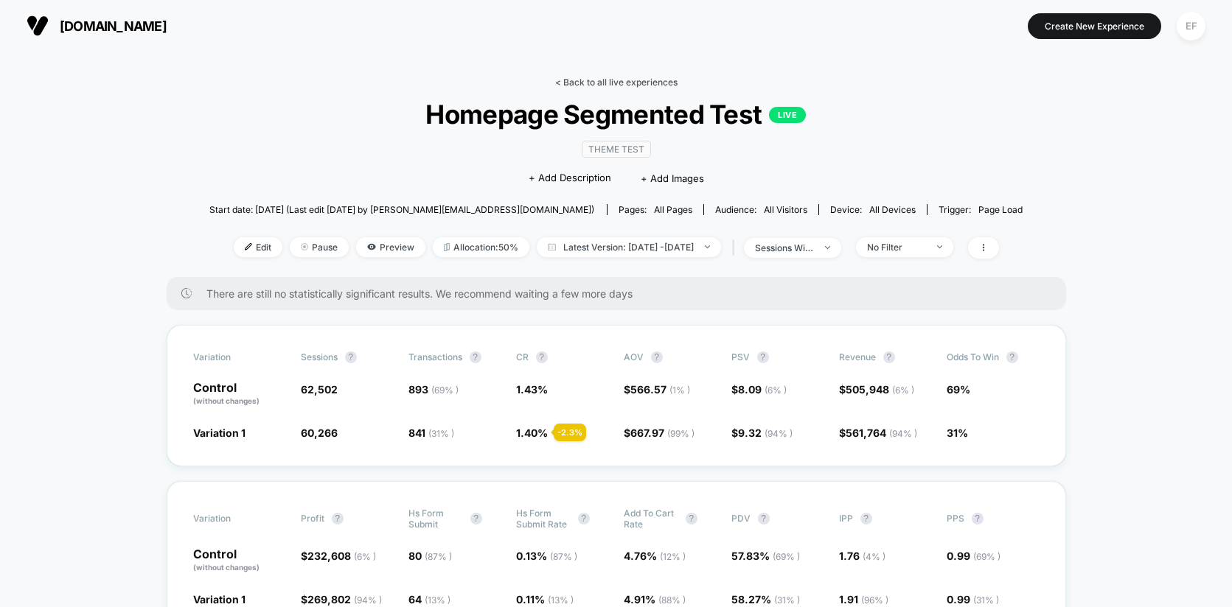
click at [650, 77] on link "< Back to all live experiences" at bounding box center [616, 82] width 122 height 11
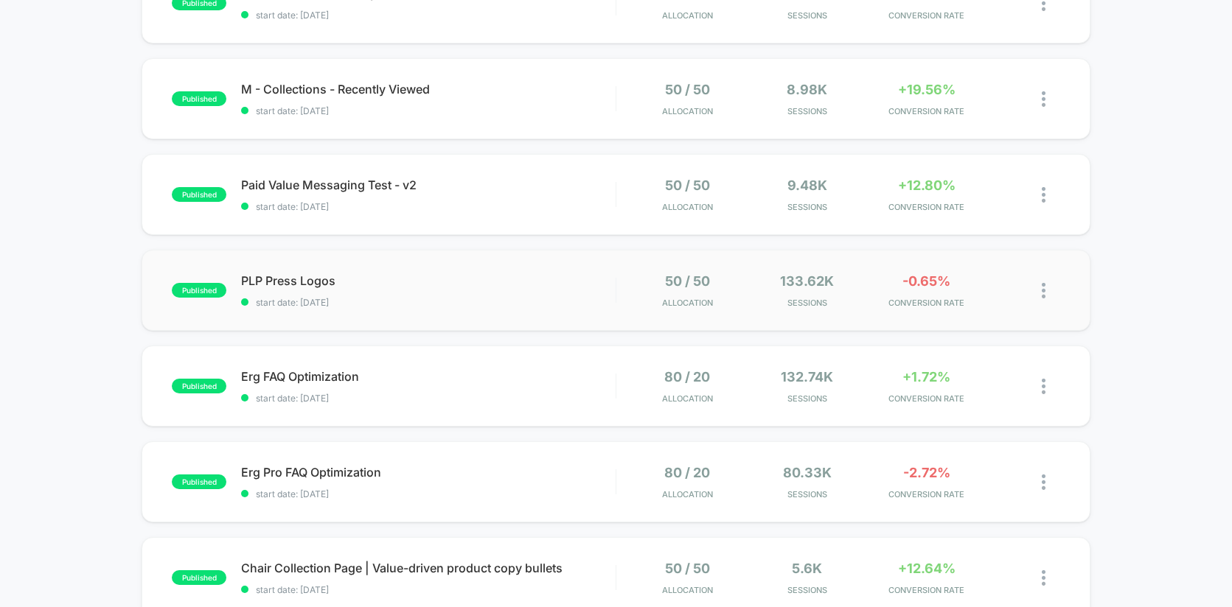
scroll to position [491, 0]
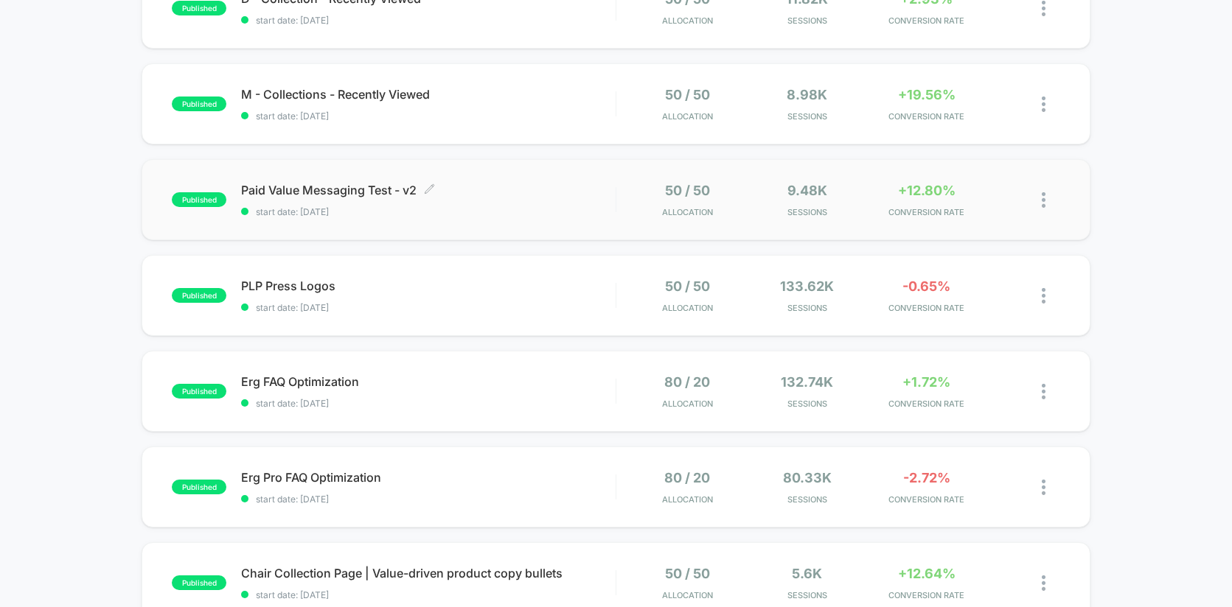
click at [555, 197] on span "Paid Value Messaging Test - v2 Click to edit experience details" at bounding box center [428, 190] width 374 height 15
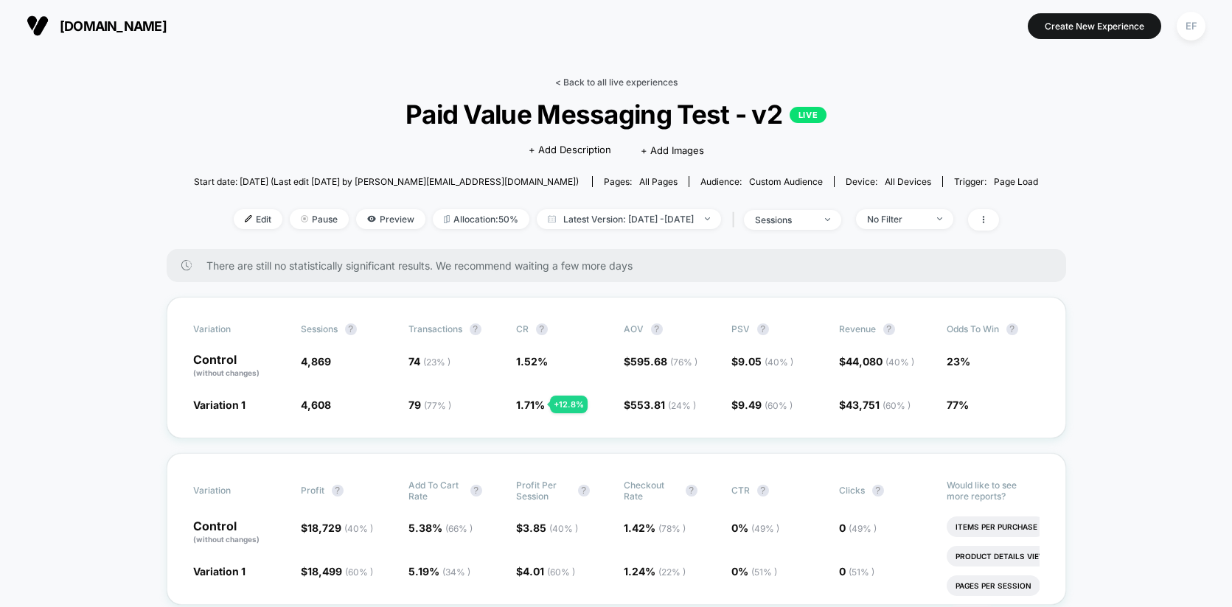
click at [610, 78] on link "< Back to all live experiences" at bounding box center [616, 82] width 122 height 11
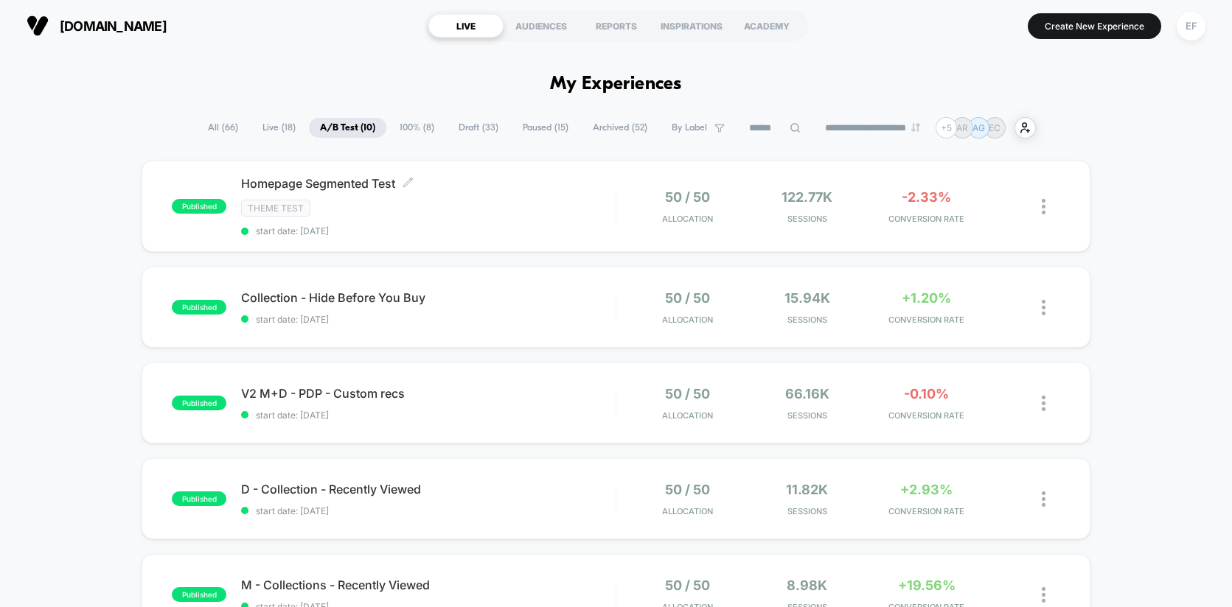
scroll to position [7, 0]
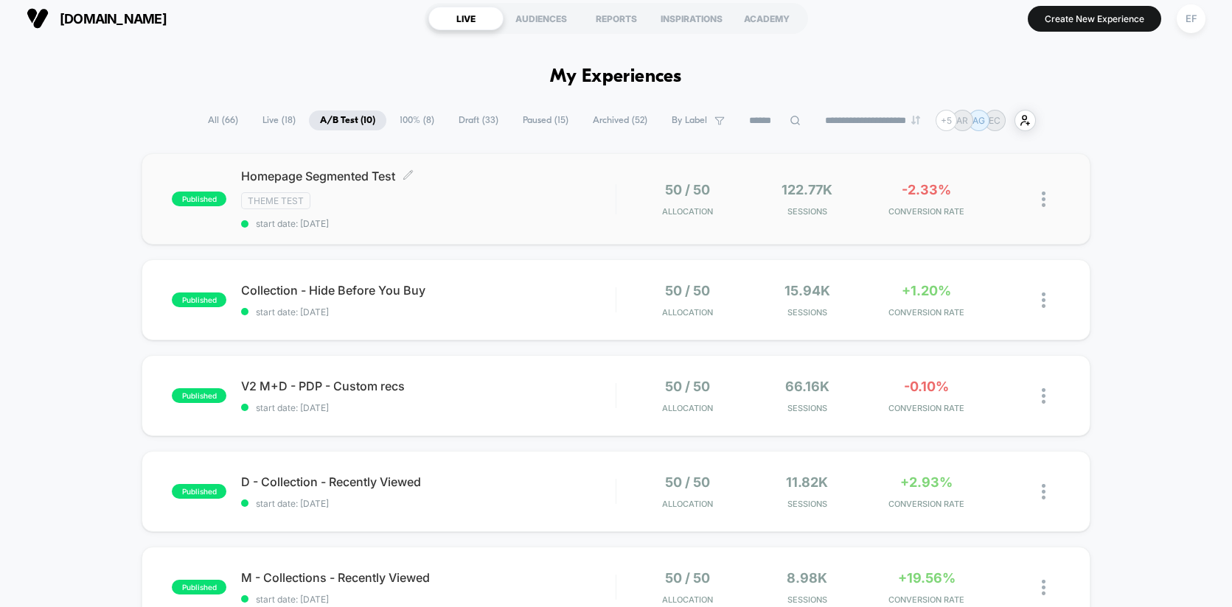
click at [404, 203] on div "Theme Test" at bounding box center [428, 200] width 374 height 17
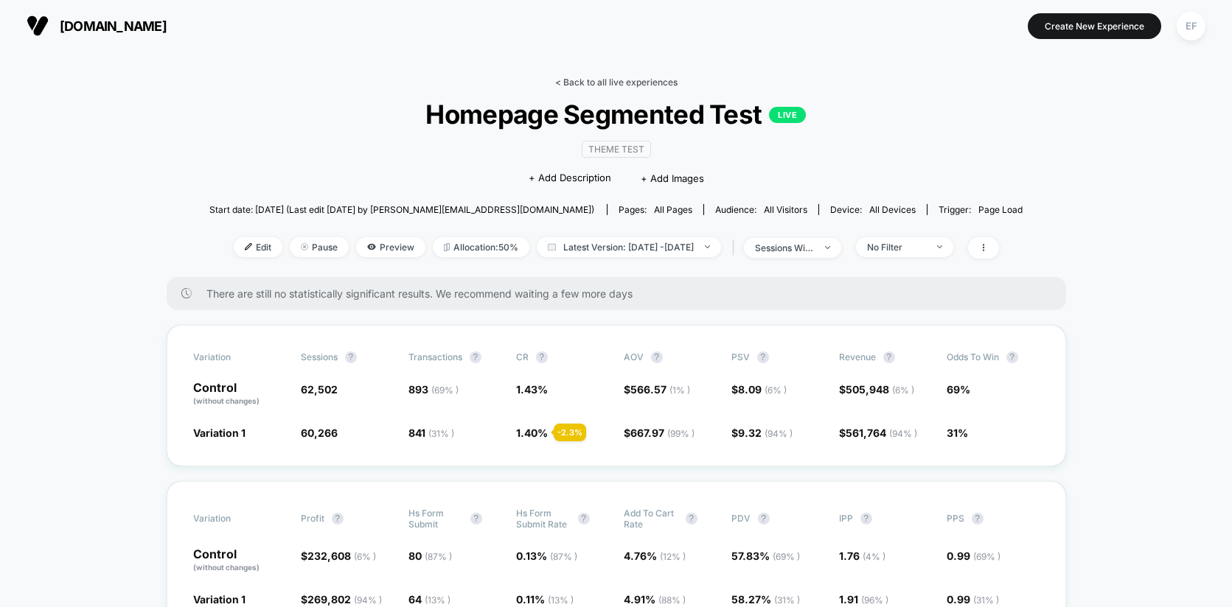
click at [607, 80] on link "< Back to all live experiences" at bounding box center [616, 82] width 122 height 11
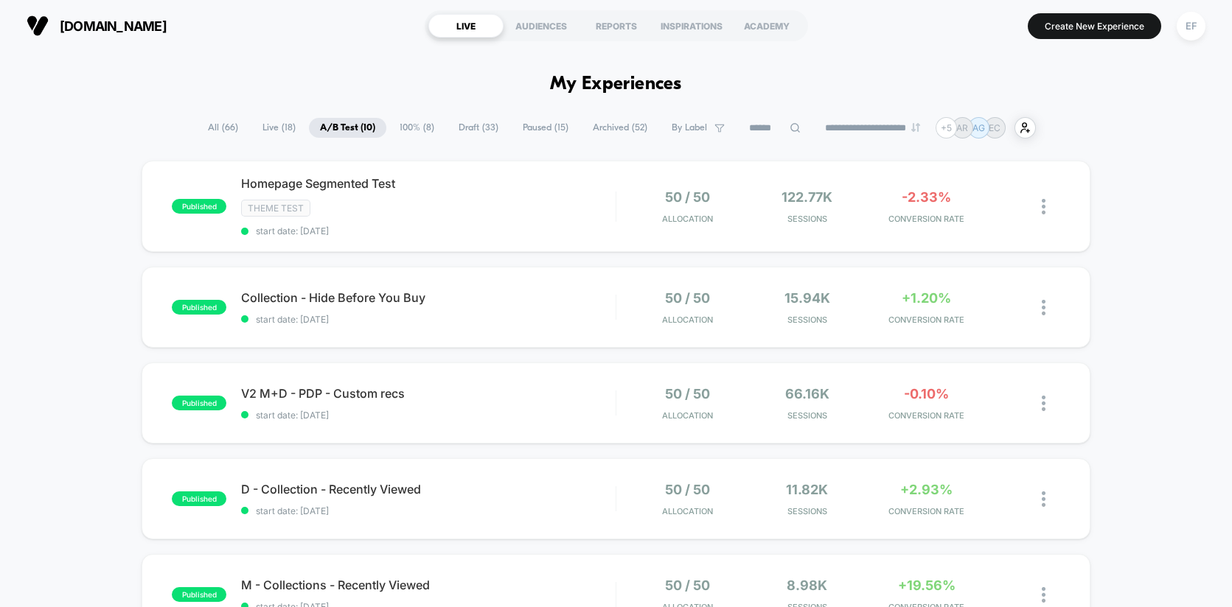
click at [464, 122] on span "Draft ( 33 )" at bounding box center [478, 128] width 62 height 20
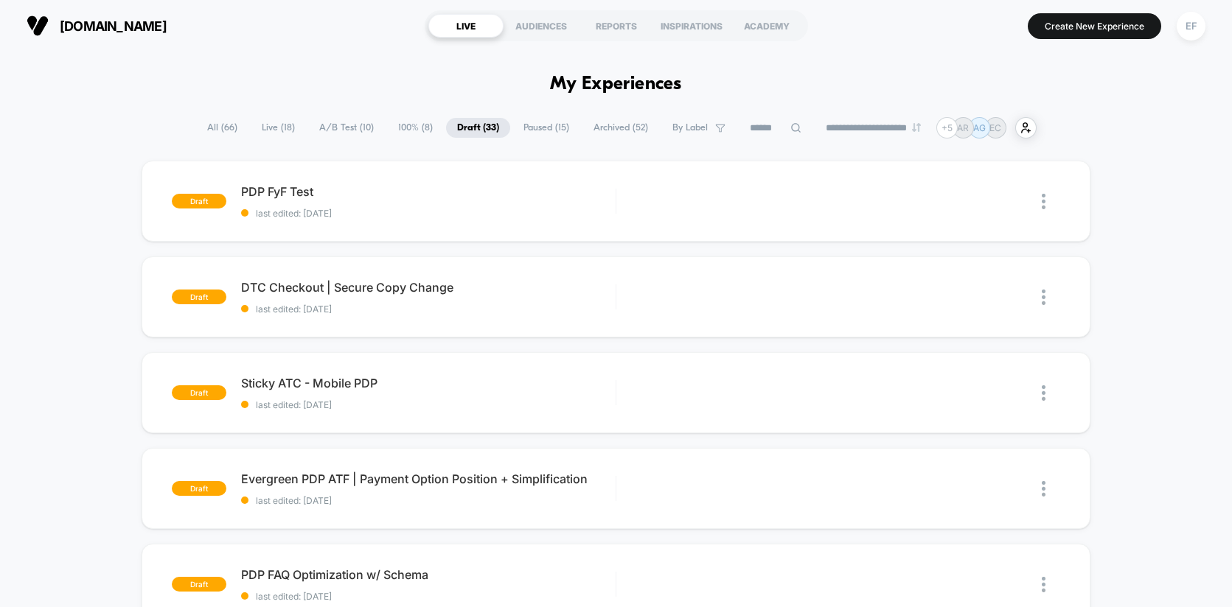
click at [282, 125] on span "Live ( 18 )" at bounding box center [278, 128] width 55 height 20
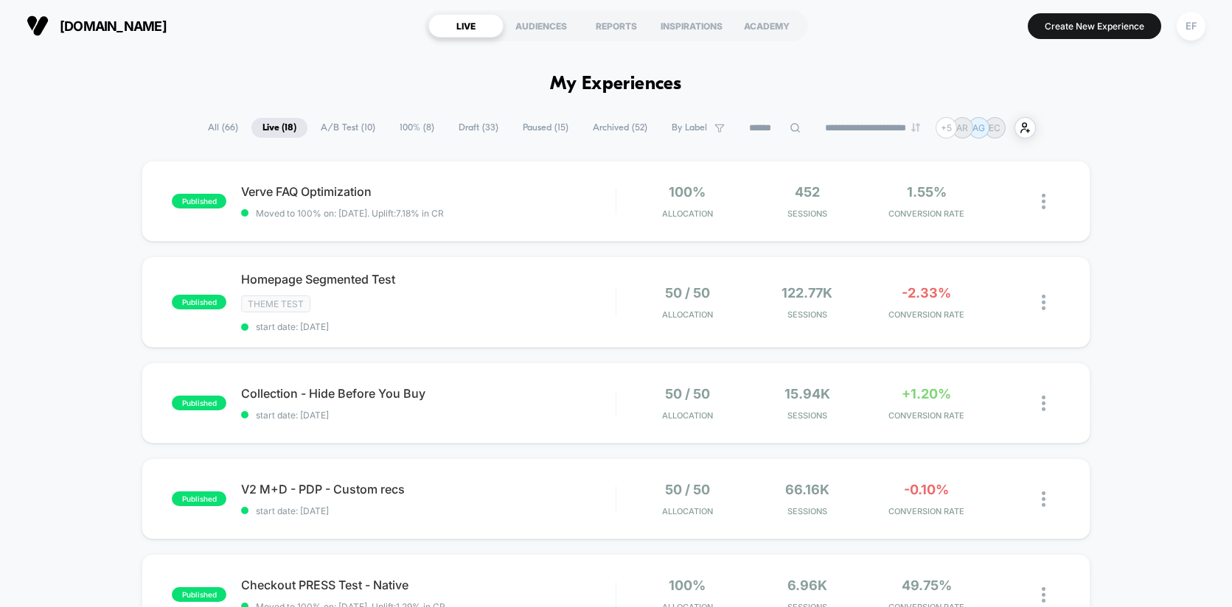
click at [340, 136] on span "A/B Test ( 10 )" at bounding box center [348, 128] width 77 height 20
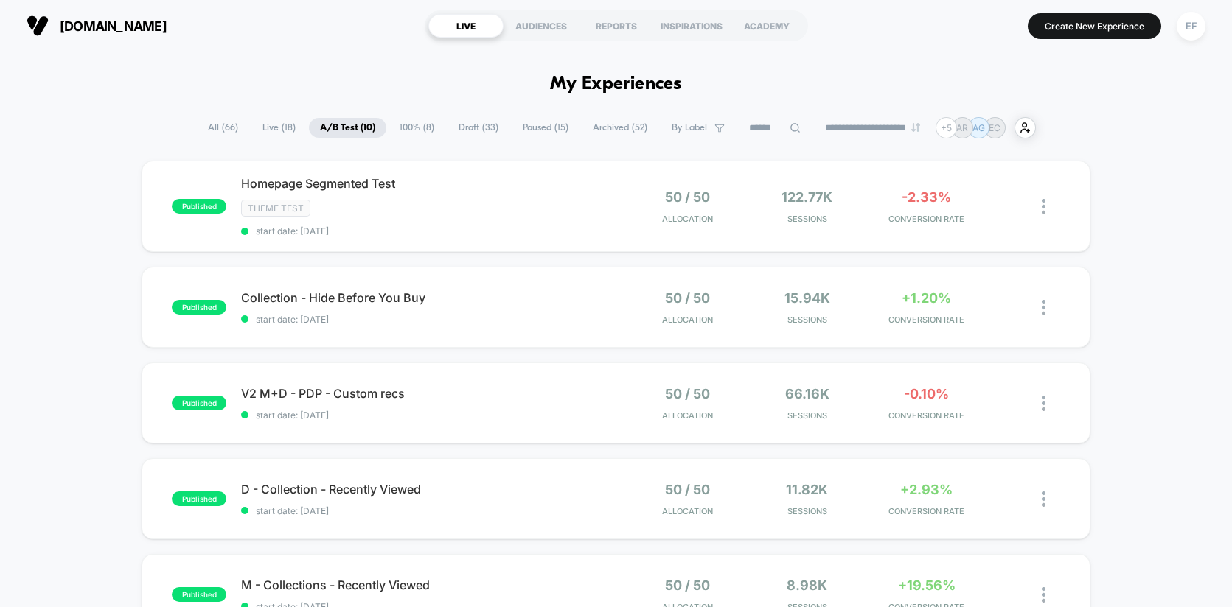
click at [528, 130] on span "Paused ( 15 )" at bounding box center [545, 128] width 68 height 20
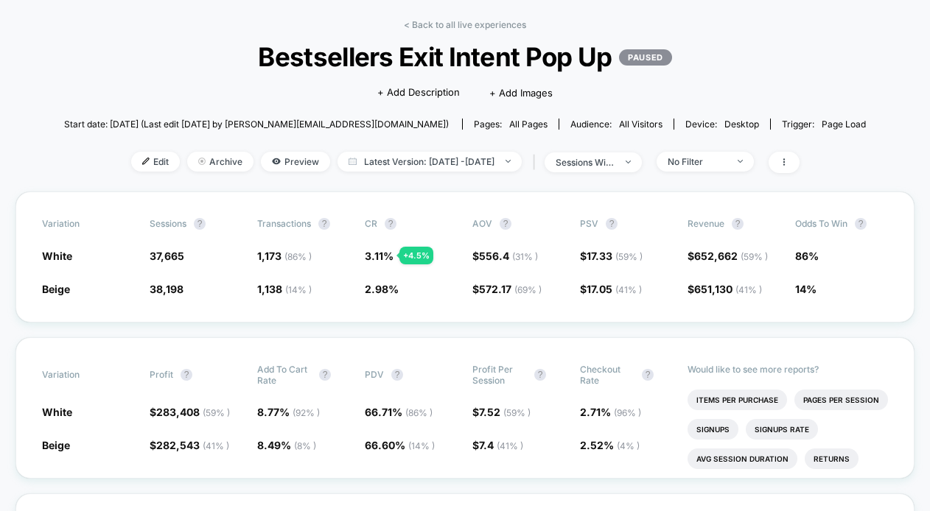
scroll to position [57, 0]
click at [458, 170] on span "Latest Version: Aug 29, 2025 - Sep 18, 2025" at bounding box center [430, 162] width 184 height 20
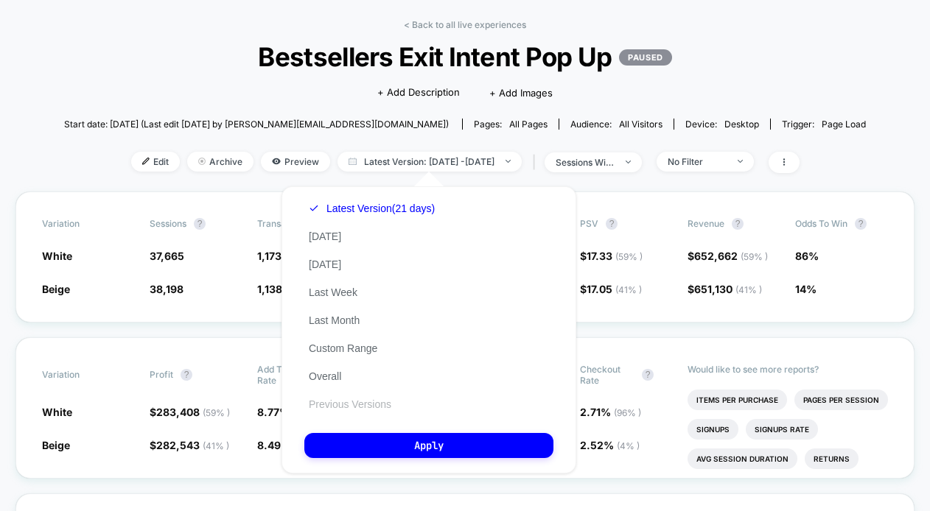
click at [340, 407] on button "Previous Versions" at bounding box center [349, 404] width 91 height 13
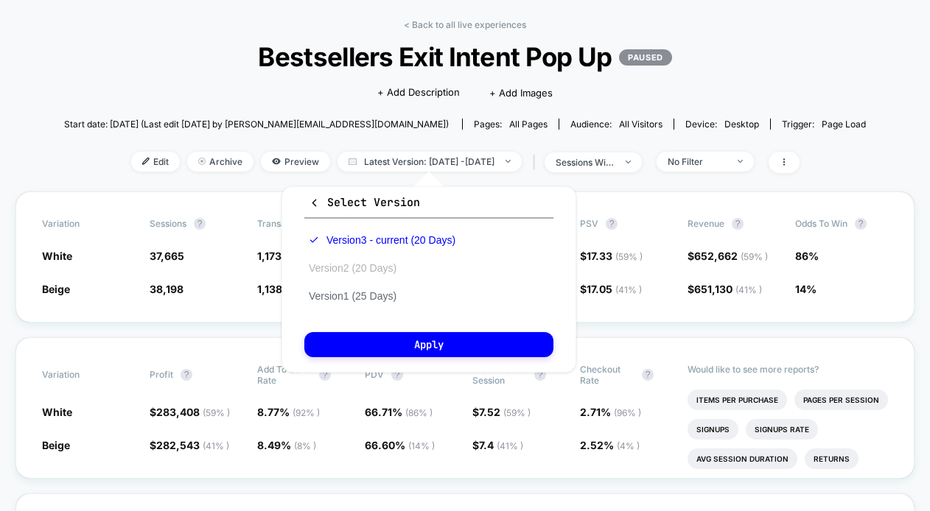
click at [355, 272] on button "Version 2 (20 Days)" at bounding box center [352, 268] width 97 height 13
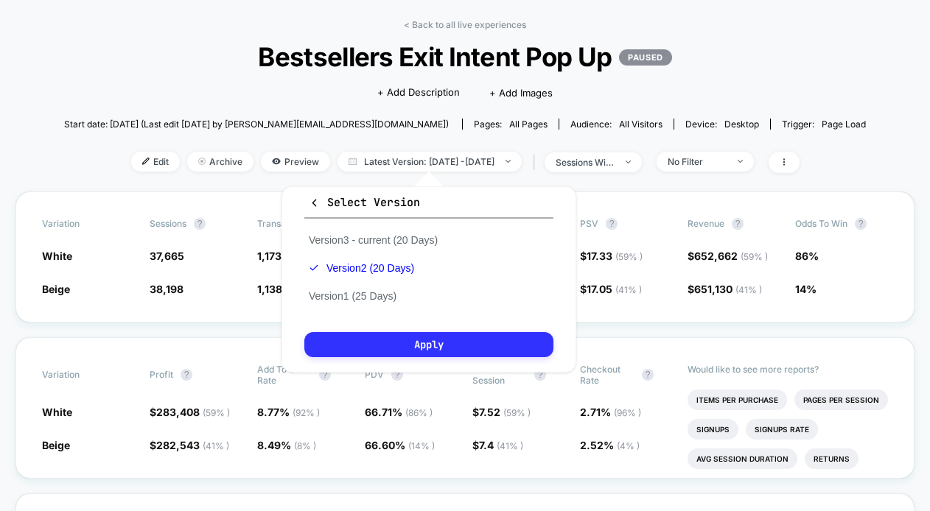
click at [391, 344] on button "Apply" at bounding box center [428, 344] width 249 height 25
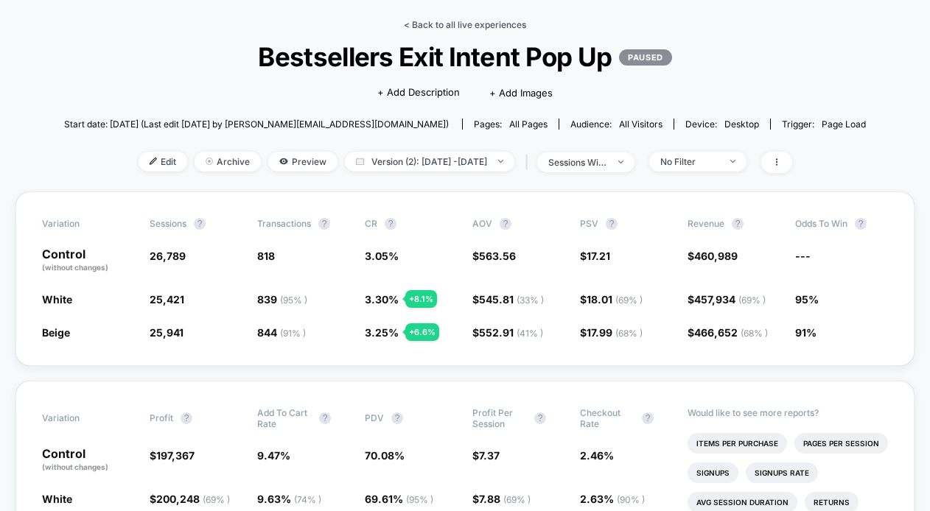
click at [456, 24] on link "< Back to all live experiences" at bounding box center [465, 24] width 122 height 11
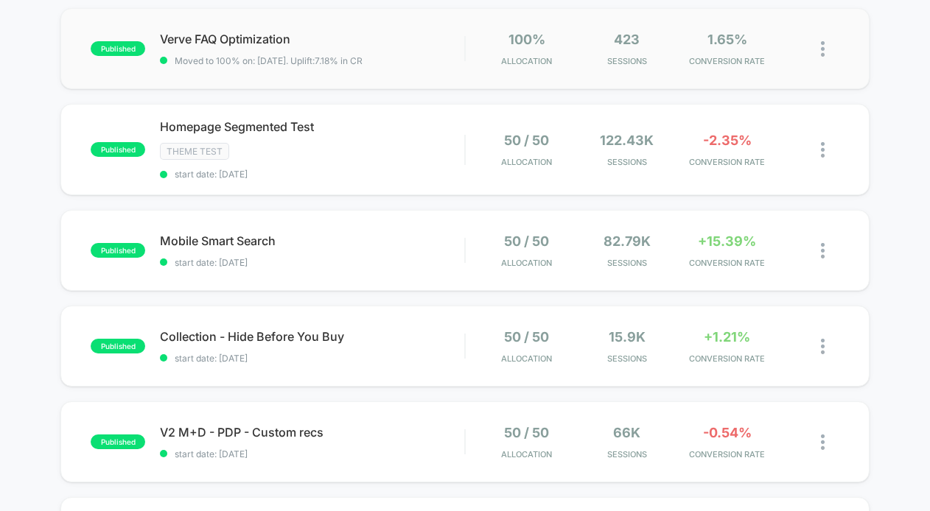
scroll to position [44, 0]
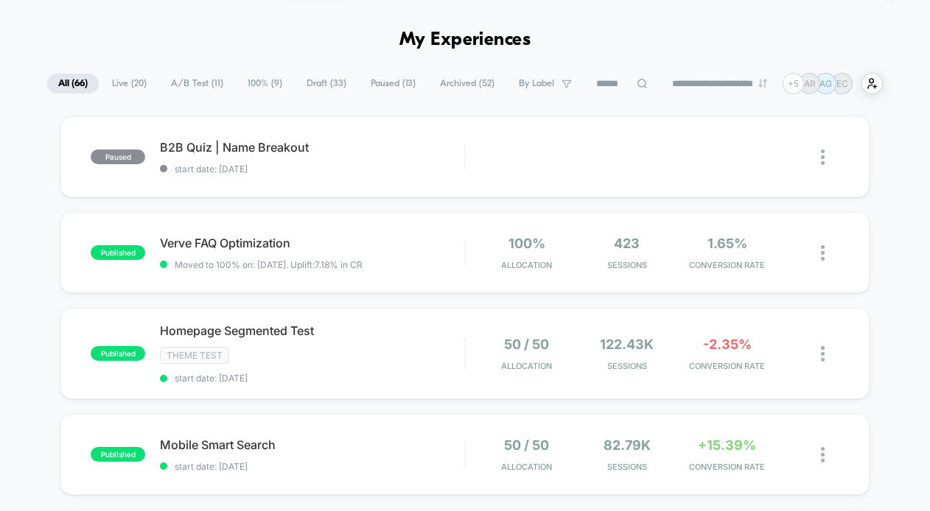
click at [197, 83] on span "A/B Test ( 11 )" at bounding box center [197, 84] width 74 height 20
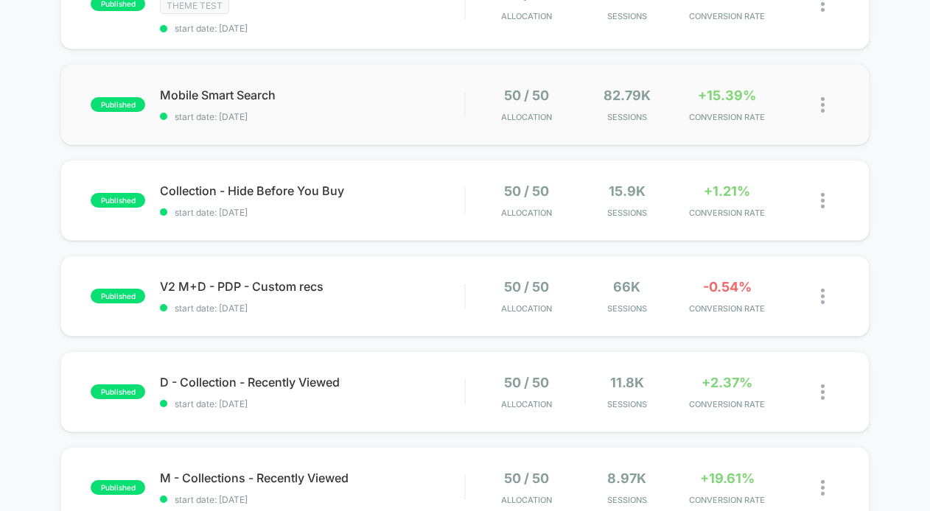
scroll to position [147, 0]
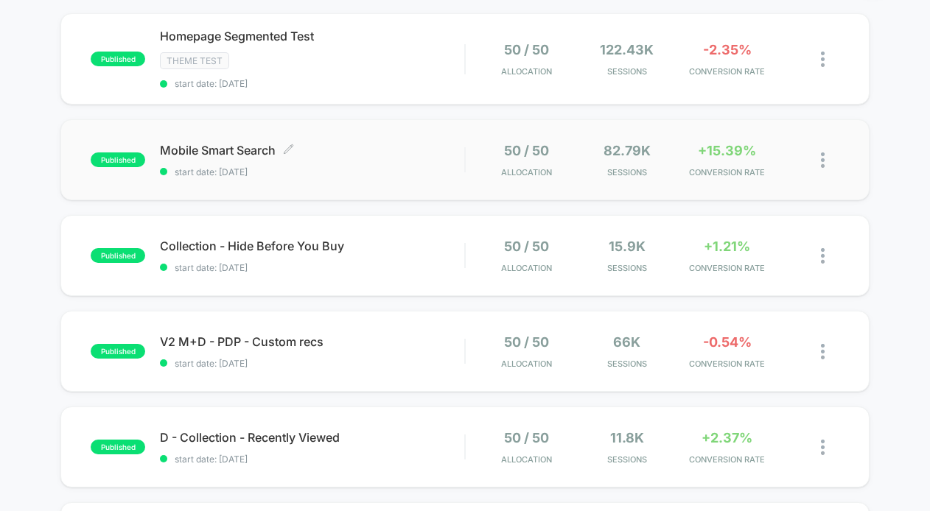
click at [391, 156] on span "Mobile Smart Search Click to edit experience details" at bounding box center [312, 150] width 304 height 15
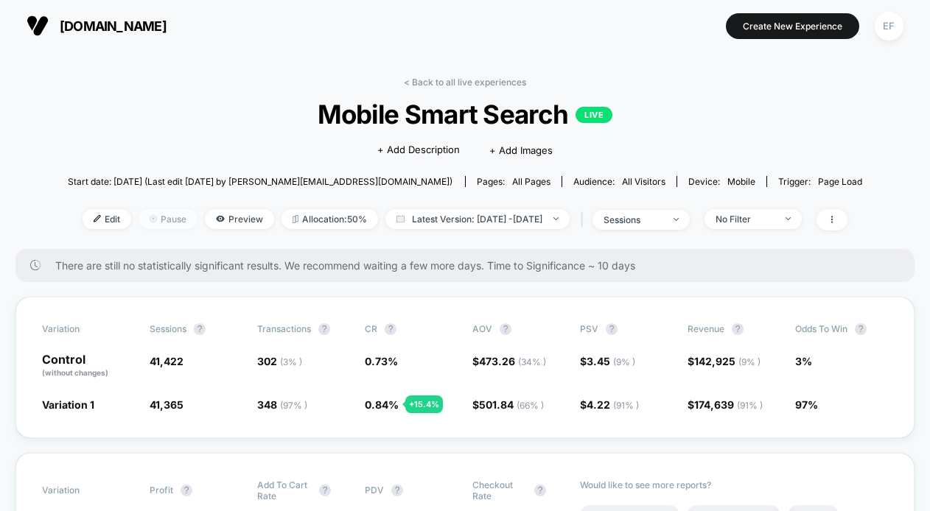
click at [144, 214] on span "Pause" at bounding box center [168, 219] width 59 height 20
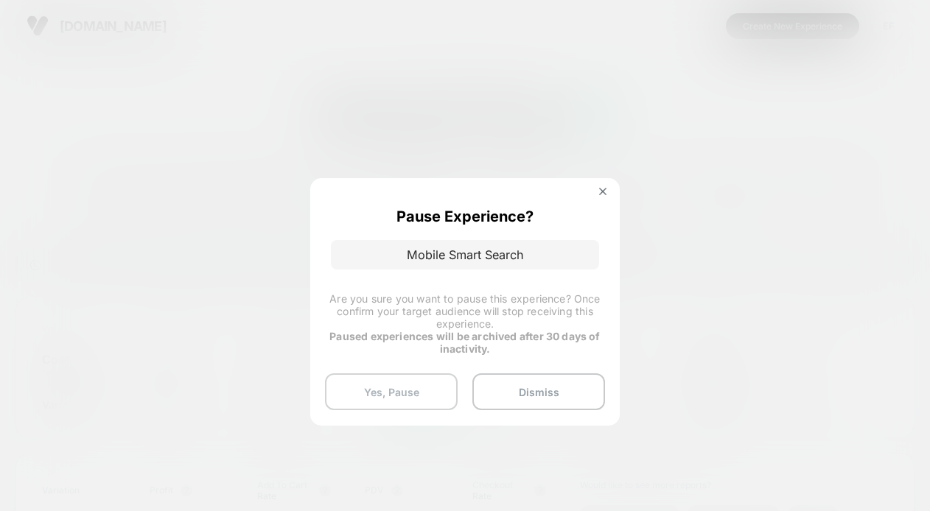
click at [388, 391] on button "Yes, Pause" at bounding box center [391, 392] width 133 height 37
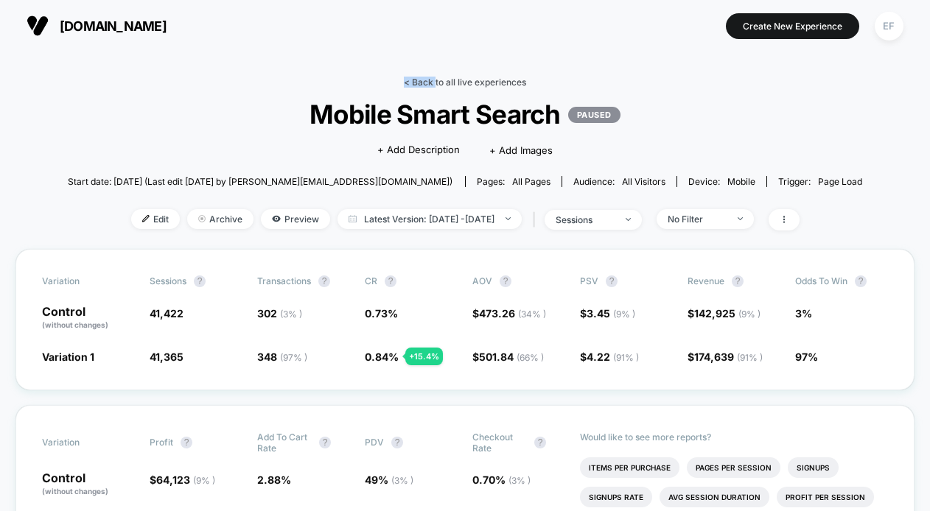
click at [435, 77] on link "< Back to all live experiences" at bounding box center [465, 82] width 122 height 11
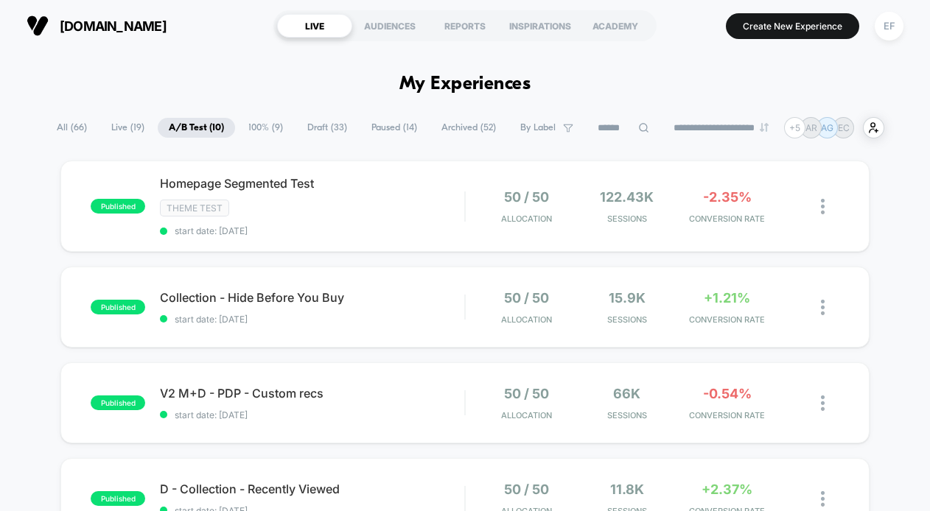
click at [248, 132] on span "100% ( 9 )" at bounding box center [265, 128] width 57 height 20
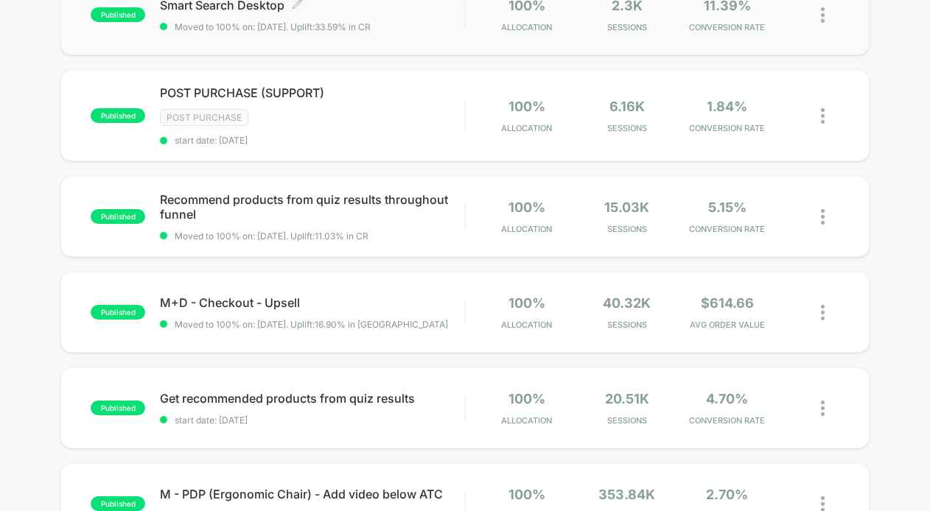
scroll to position [349, 0]
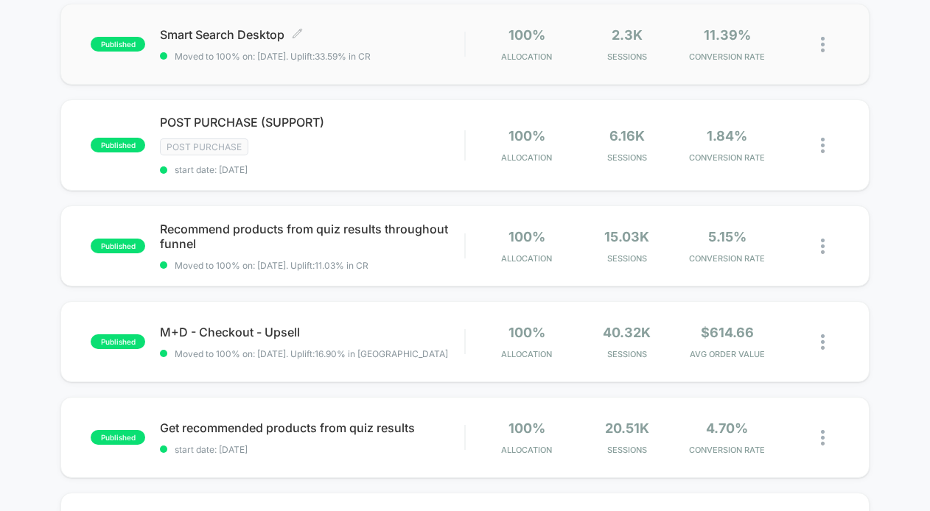
click at [395, 32] on span "Smart Search Desktop Click to edit experience details" at bounding box center [312, 34] width 304 height 15
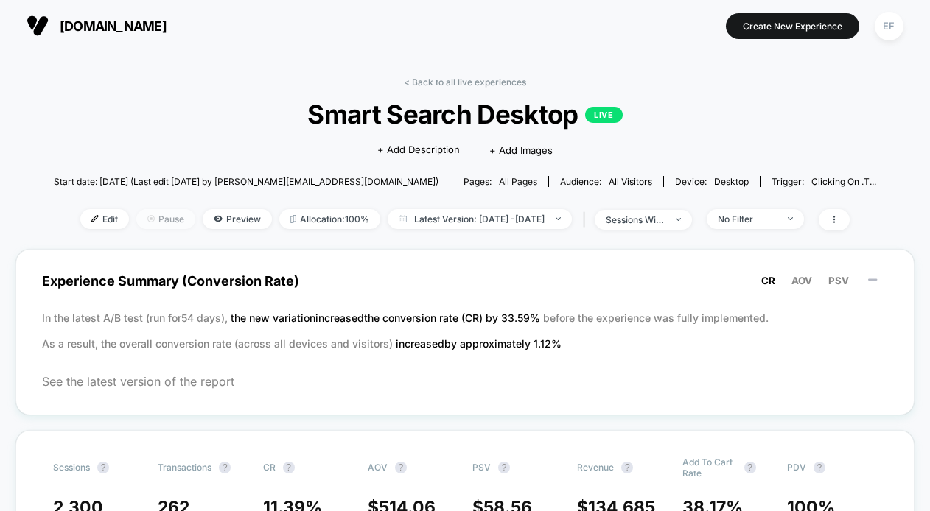
click at [150, 228] on span "Pause" at bounding box center [165, 219] width 59 height 20
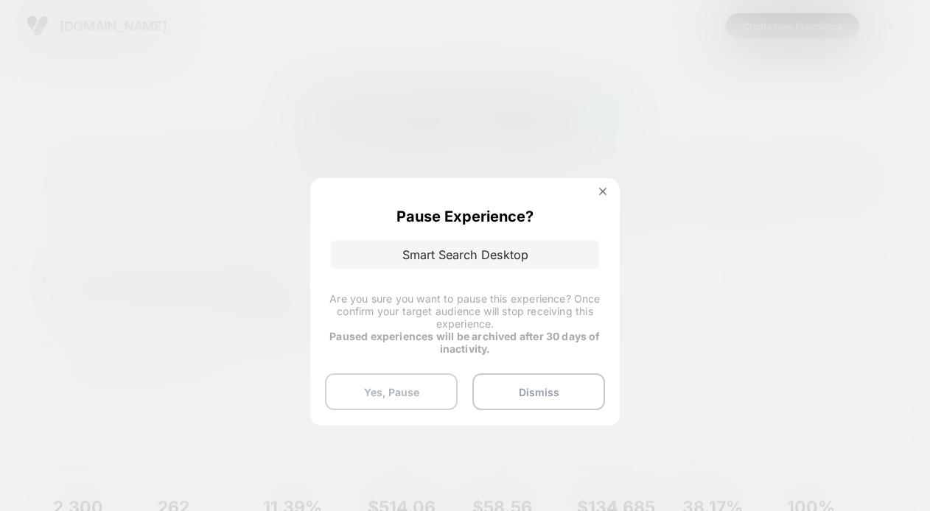
click at [408, 400] on button "Yes, Pause" at bounding box center [391, 392] width 133 height 37
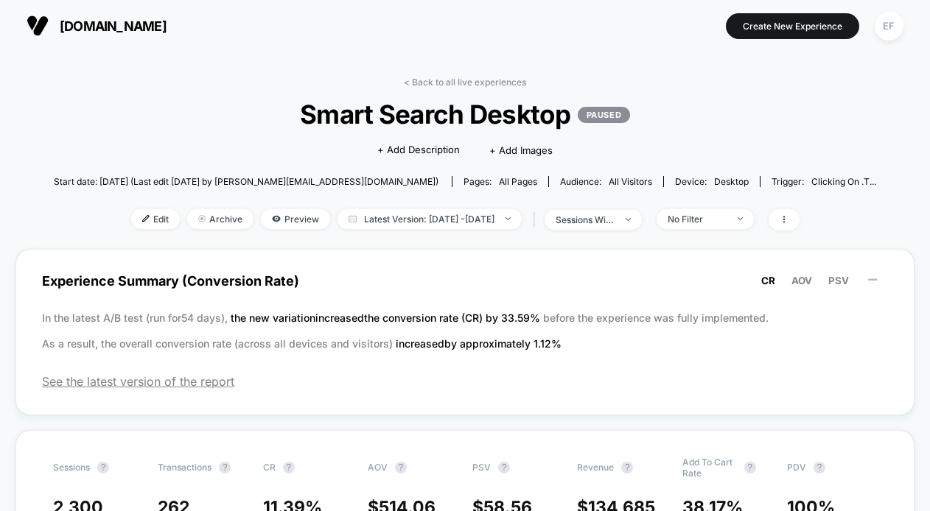
click at [481, 91] on div "< Back to all live experiences Smart Search Desktop PAUSED Click to edit experi…" at bounding box center [465, 163] width 823 height 172
click at [480, 84] on link "< Back to all live experiences" at bounding box center [465, 82] width 122 height 11
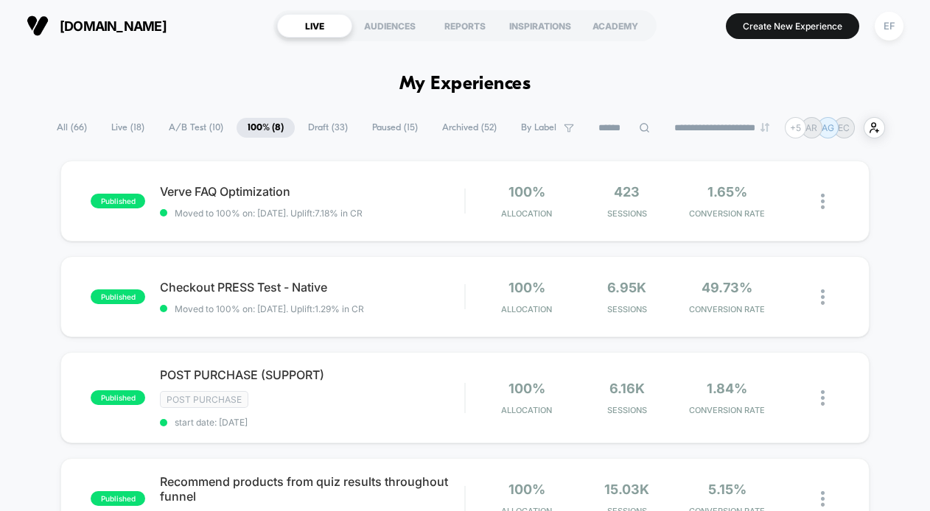
click at [175, 127] on span "A/B Test ( 10 )" at bounding box center [196, 128] width 77 height 20
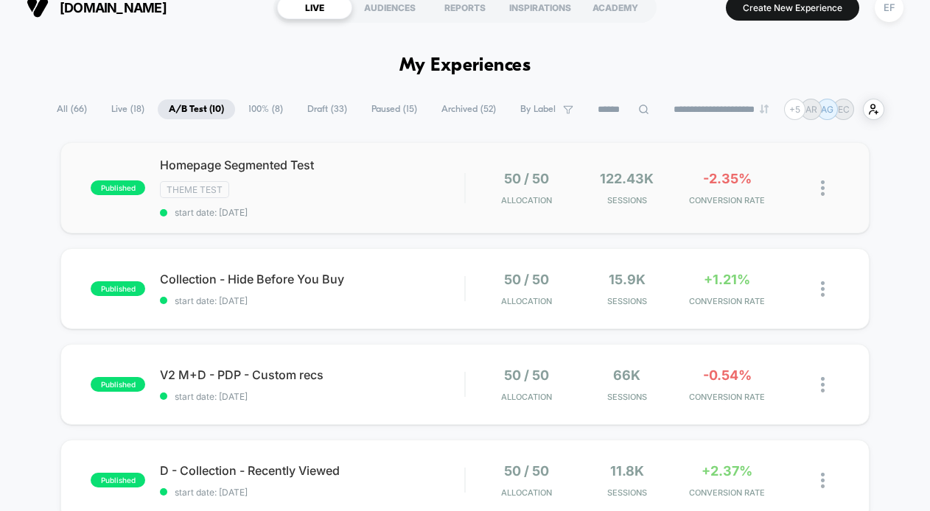
scroll to position [17, 0]
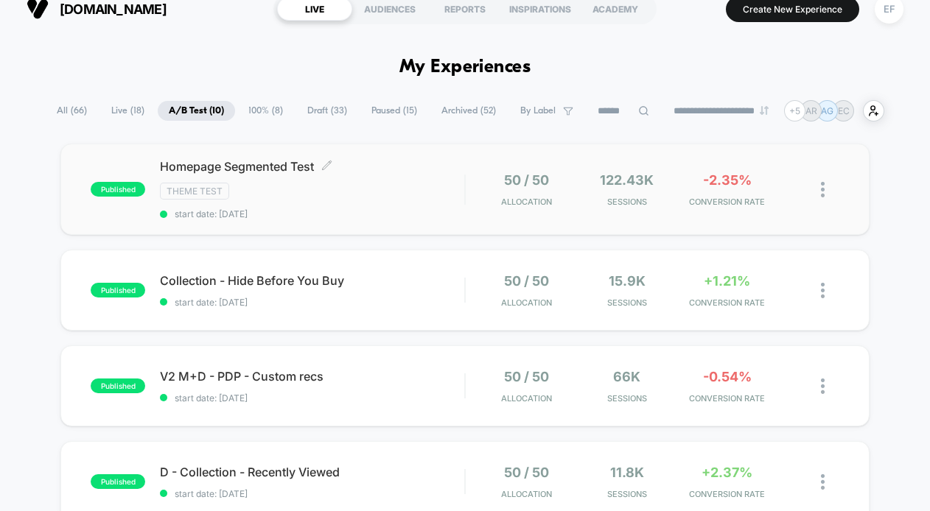
click at [332, 195] on div "Theme Test" at bounding box center [312, 191] width 304 height 17
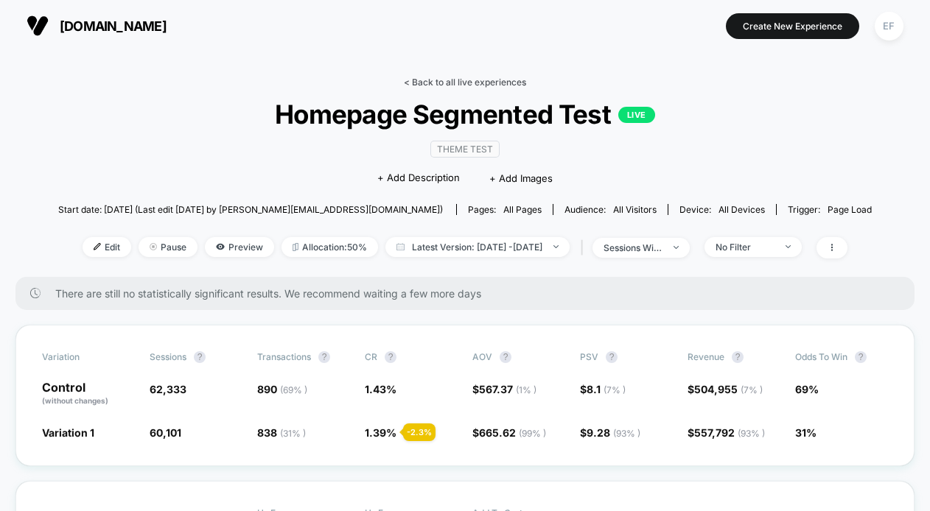
click at [424, 80] on link "< Back to all live experiences" at bounding box center [465, 82] width 122 height 11
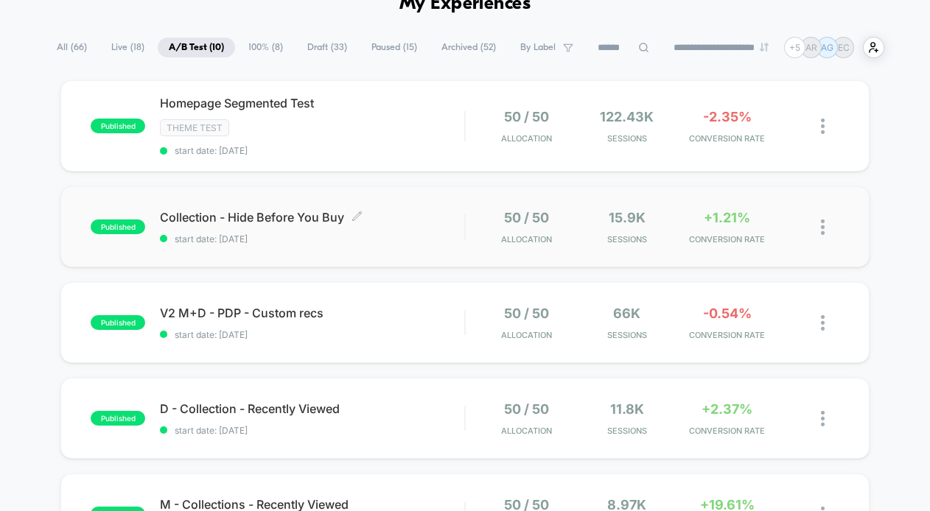
scroll to position [71, 0]
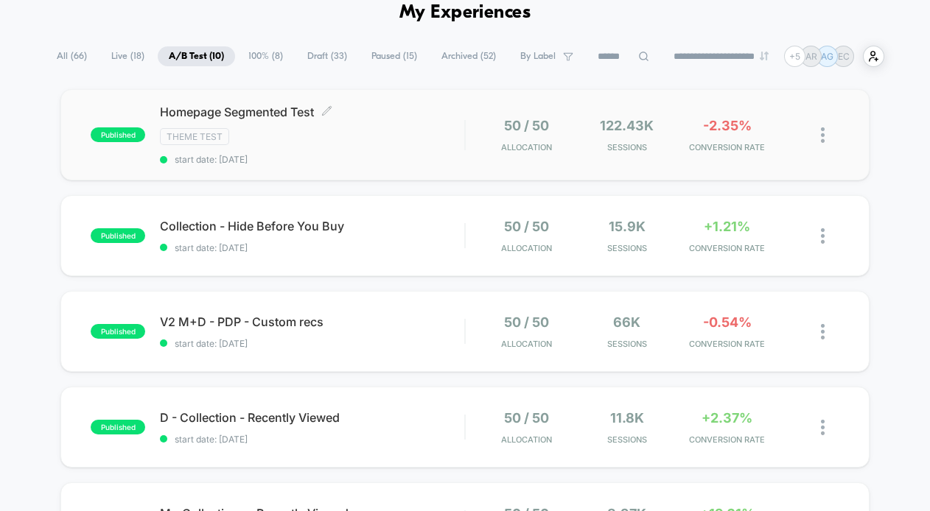
click at [359, 163] on span "start date: [DATE]" at bounding box center [312, 159] width 304 height 11
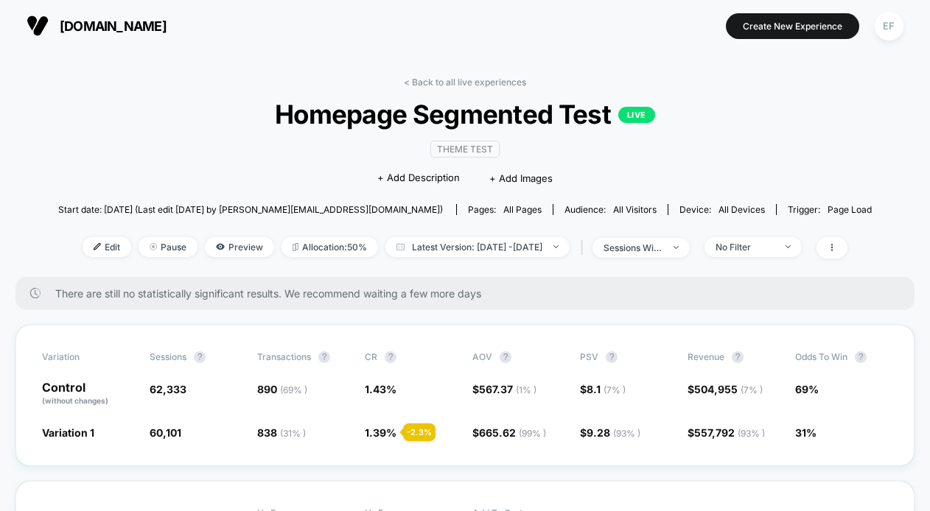
scroll to position [179, 0]
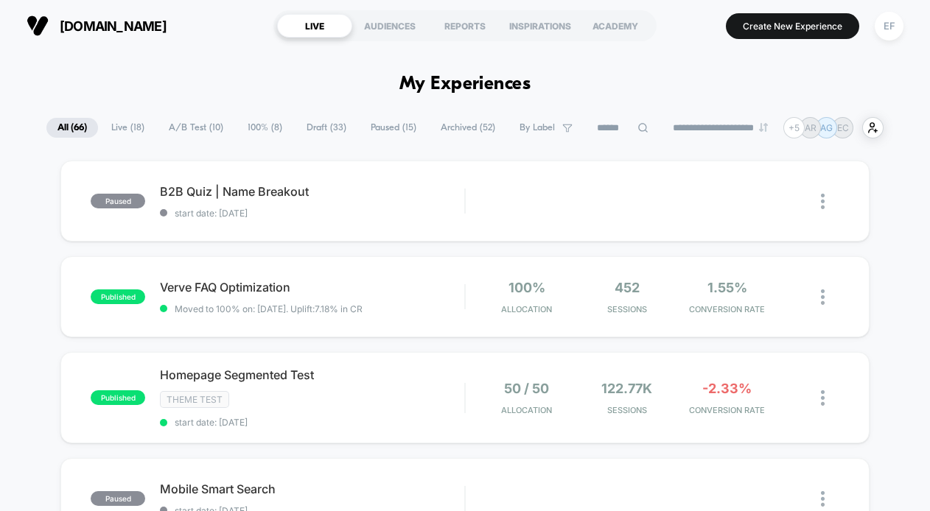
click at [388, 131] on span "Paused ( 15 )" at bounding box center [394, 128] width 68 height 20
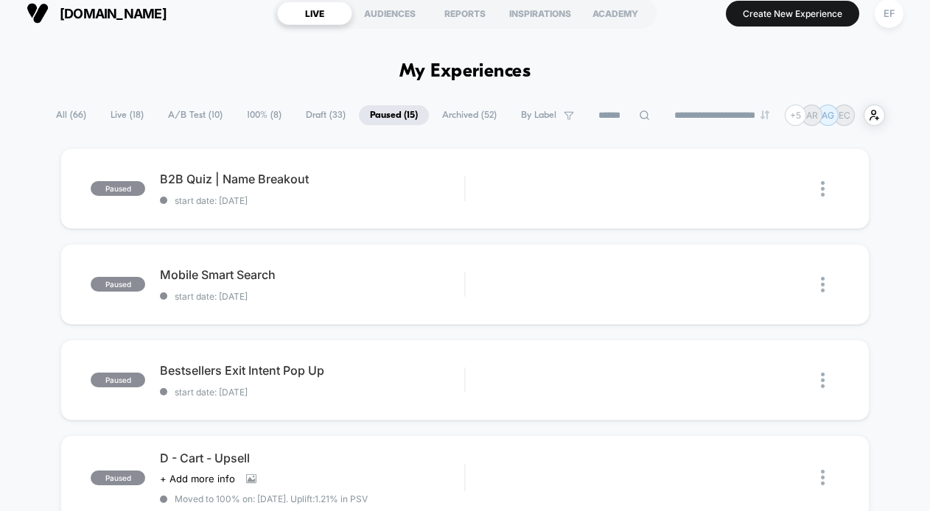
scroll to position [16, 0]
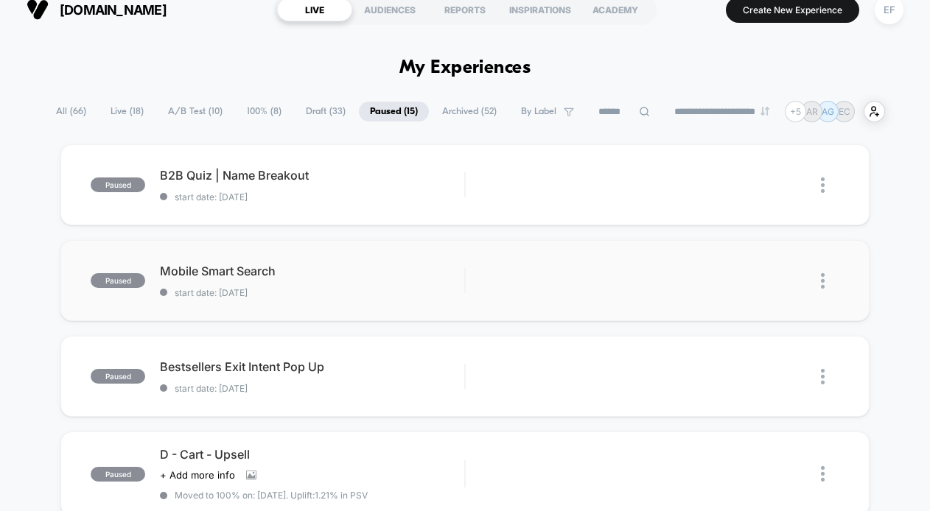
click at [374, 263] on div "paused Mobile Smart Search start date: 9/5/2025 Edit Duplicate Preview Start" at bounding box center [464, 280] width 809 height 81
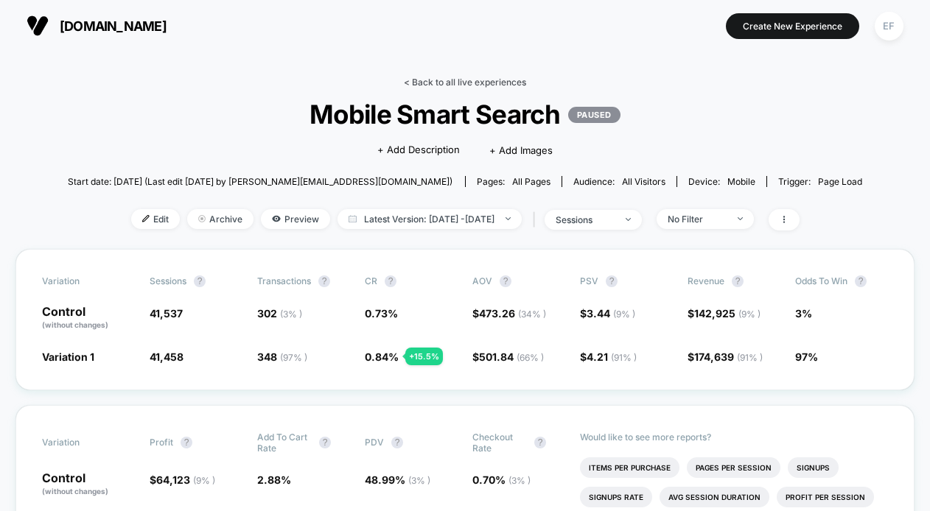
click at [427, 80] on link "< Back to all live experiences" at bounding box center [465, 82] width 122 height 11
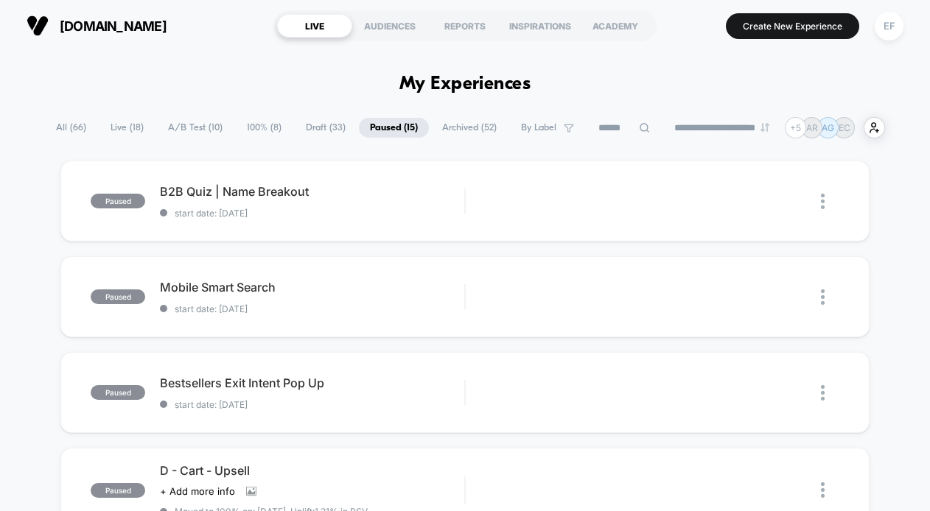
click at [190, 132] on span "A/B Test ( 10 )" at bounding box center [195, 128] width 77 height 20
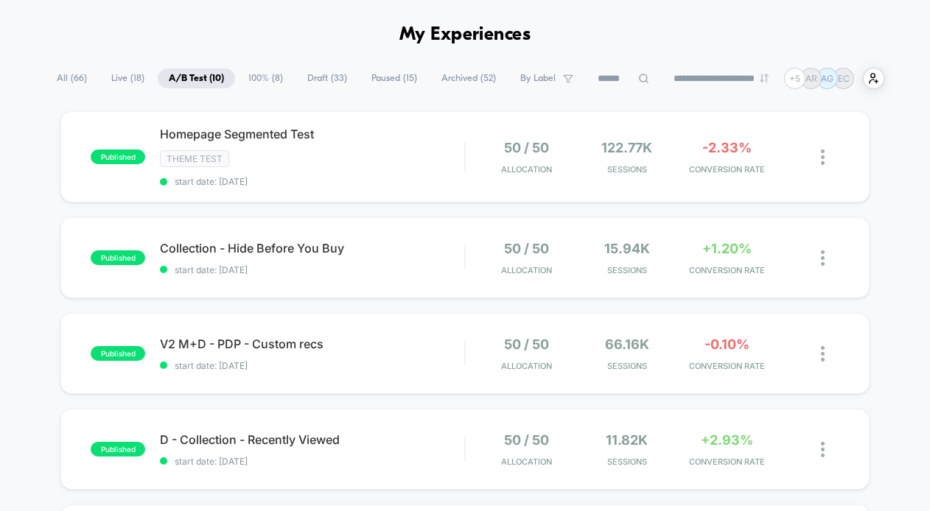
scroll to position [51, 0]
